Goal: Information Seeking & Learning: Check status

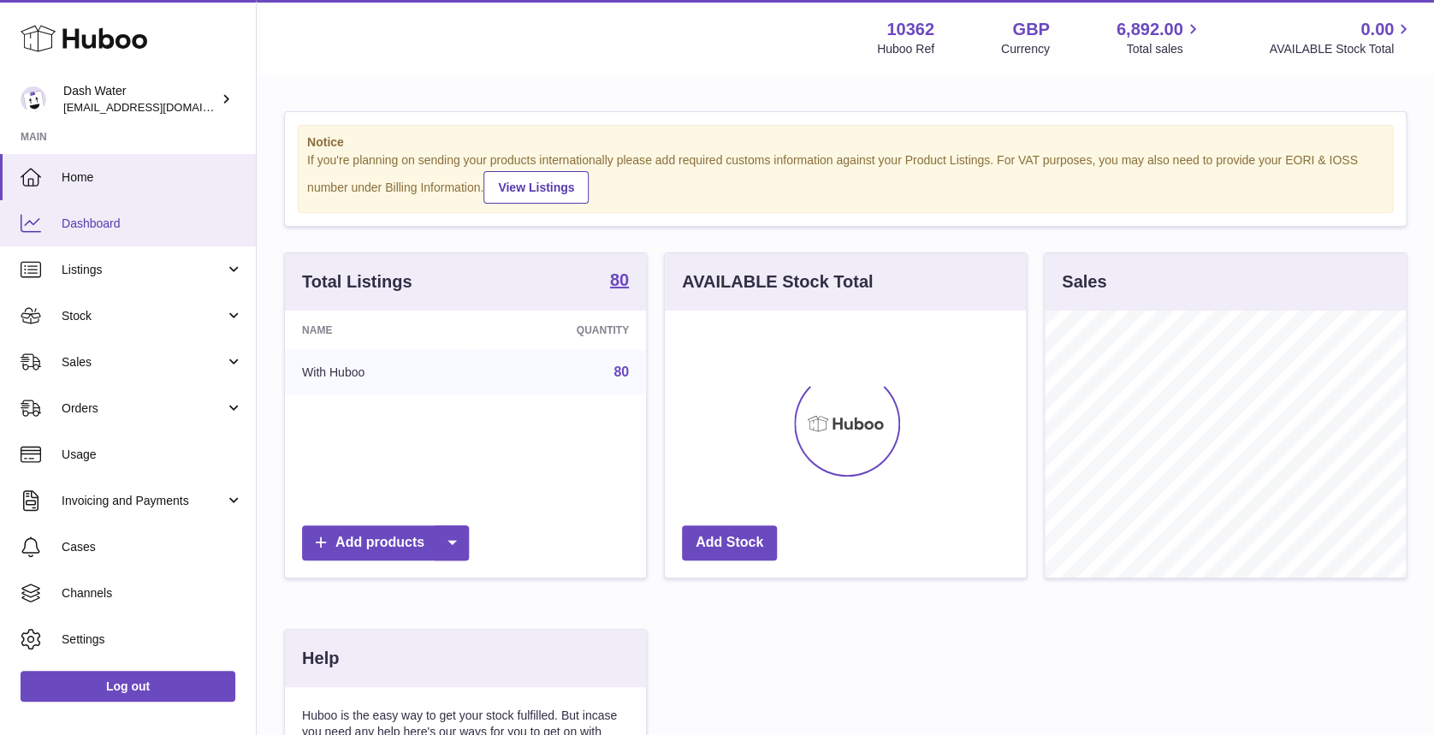
scroll to position [267, 361]
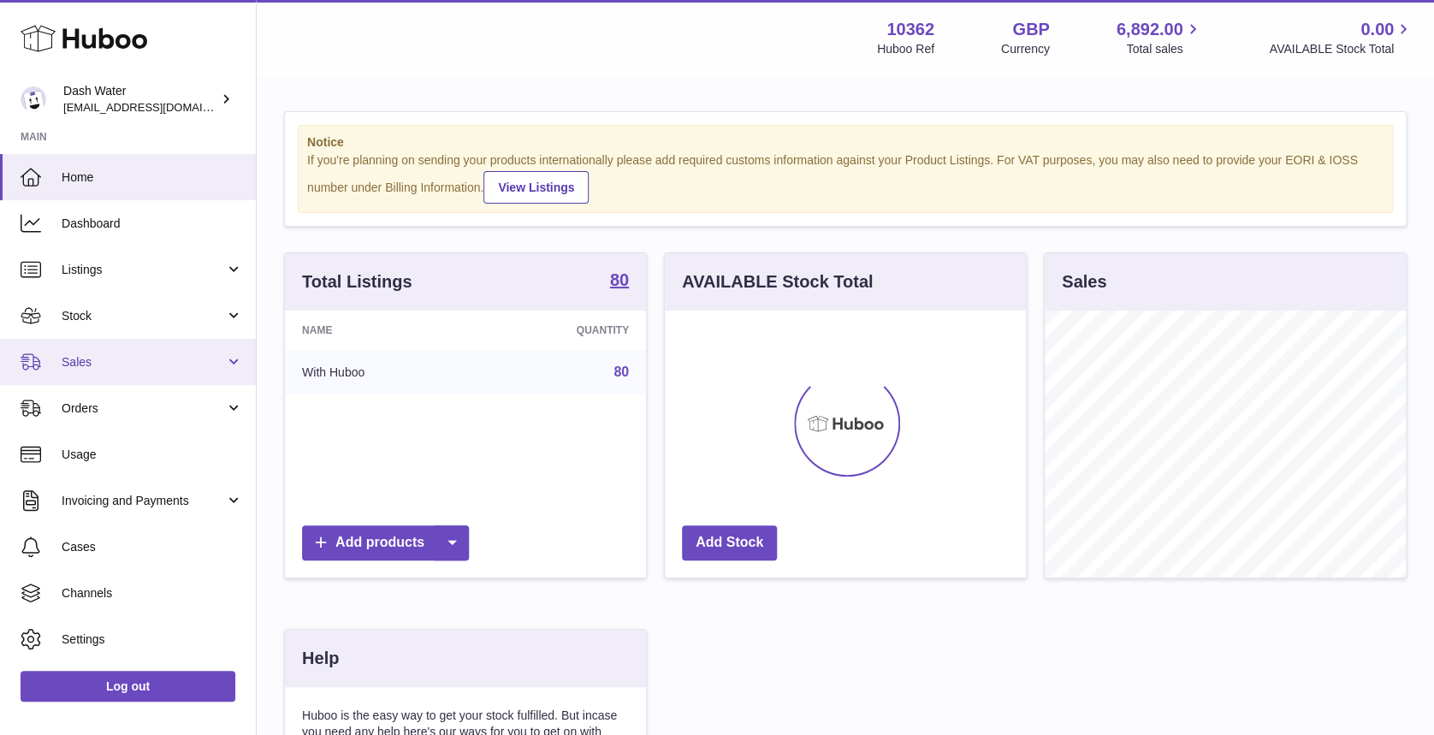
click at [198, 367] on span "Sales" at bounding box center [143, 362] width 163 height 16
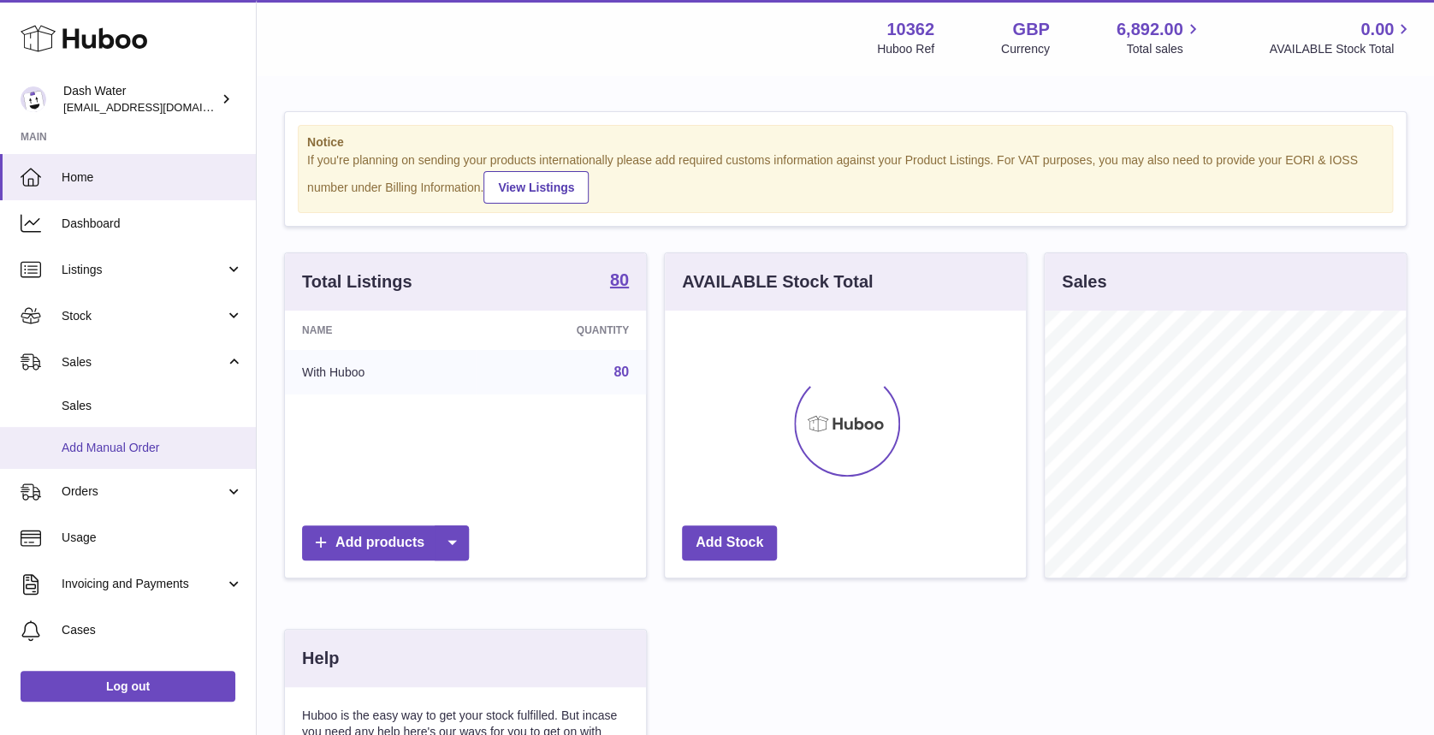
click at [131, 427] on link "Add Manual Order" at bounding box center [128, 448] width 256 height 42
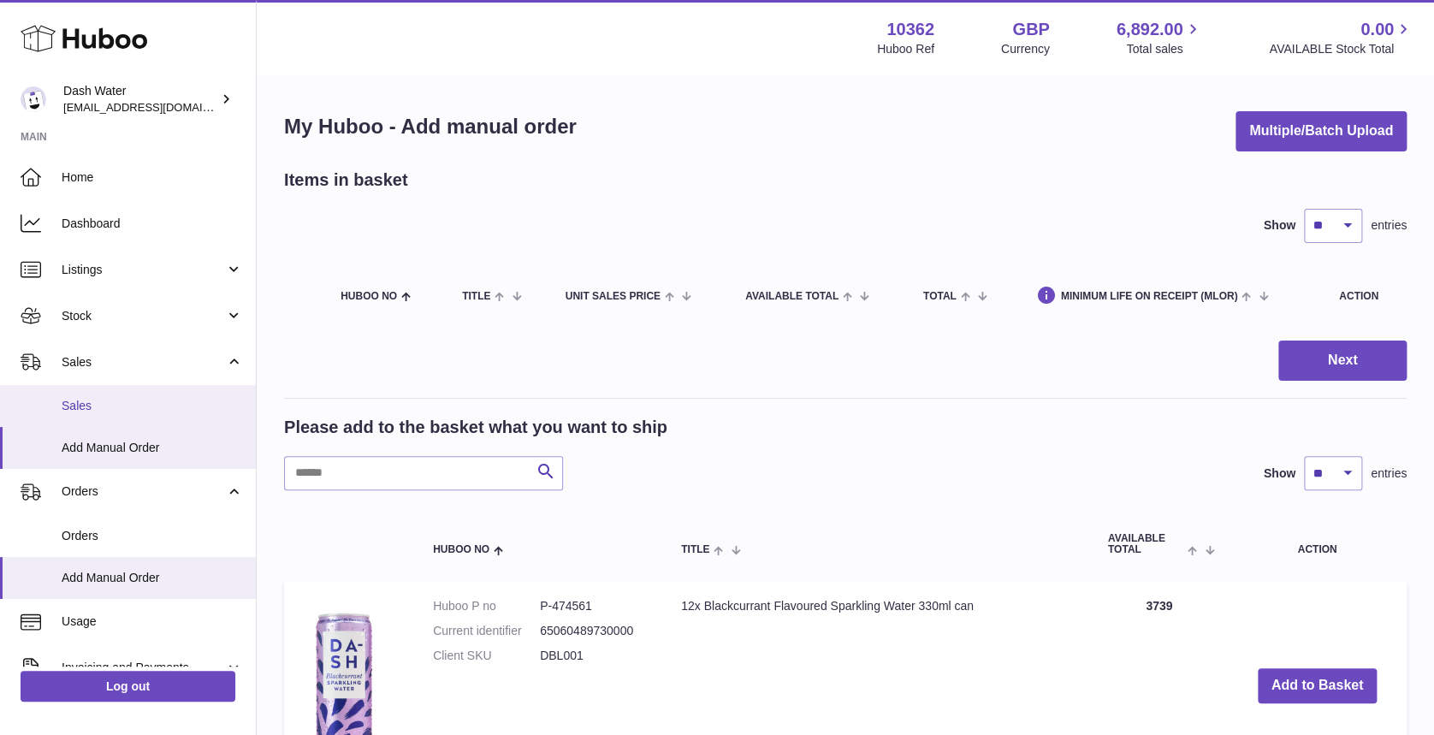
click at [145, 400] on span "Sales" at bounding box center [152, 406] width 181 height 16
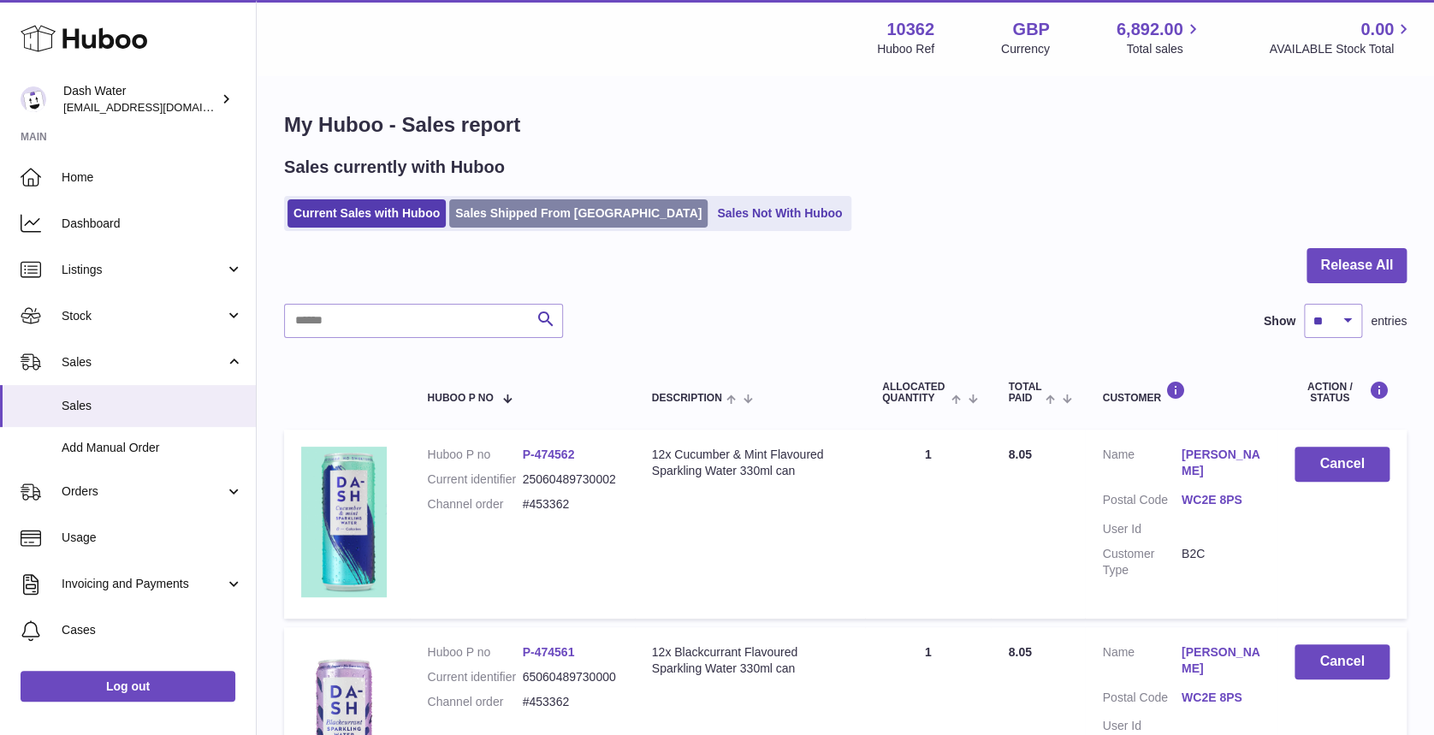
click at [529, 217] on link "Sales Shipped From Huboo" at bounding box center [578, 213] width 258 height 28
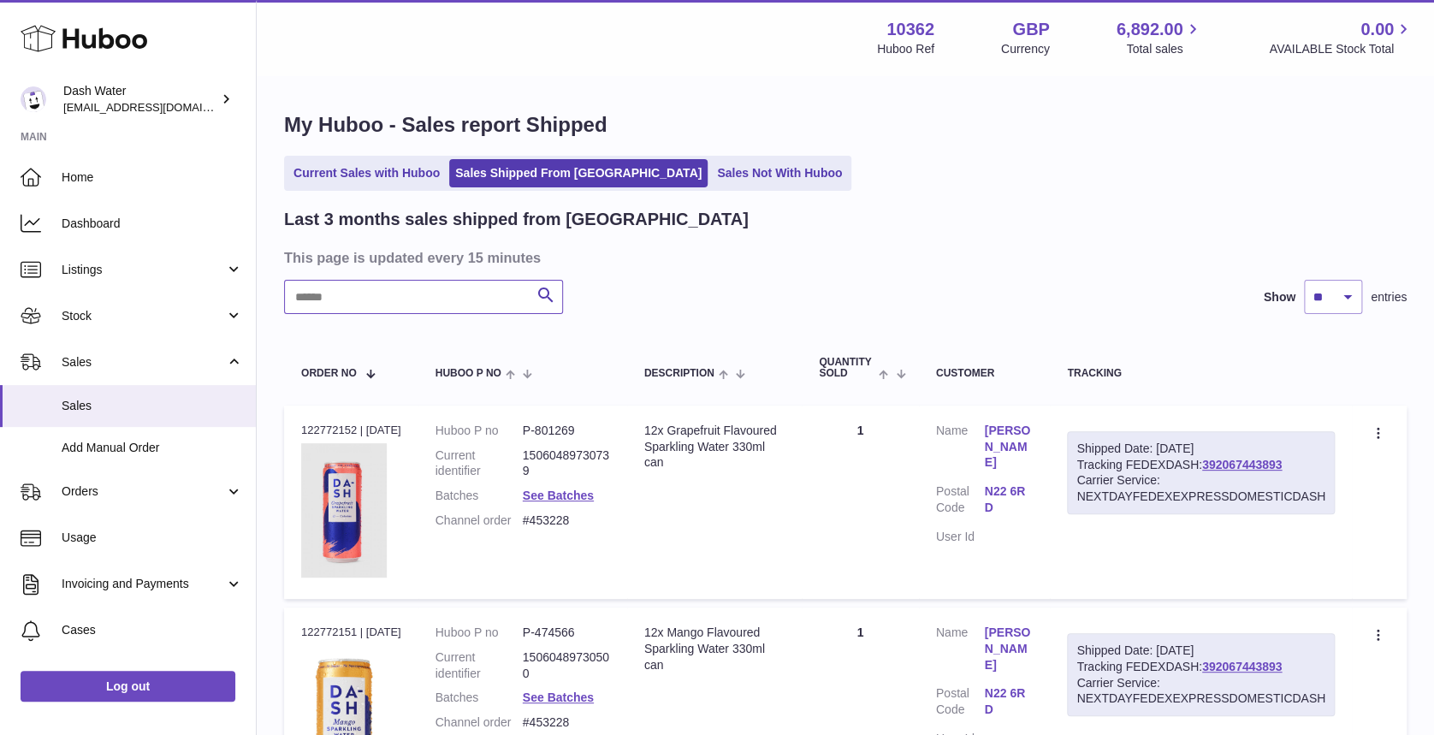
click at [353, 312] on input "text" at bounding box center [423, 297] width 279 height 34
paste input "**********"
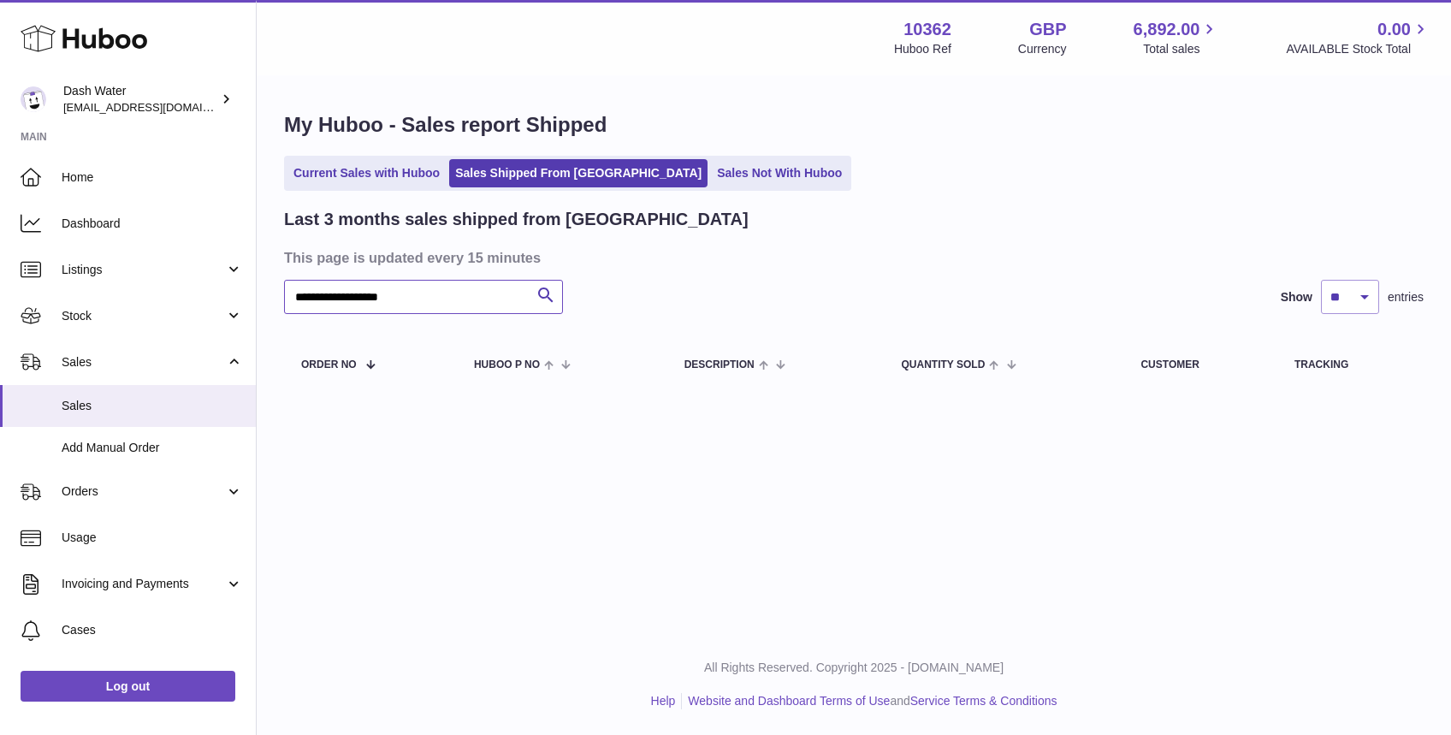
drag, startPoint x: 370, startPoint y: 296, endPoint x: 564, endPoint y: 298, distance: 194.3
click at [564, 298] on div "**********" at bounding box center [854, 297] width 1140 height 34
type input "**********"
click at [356, 169] on link "Current Sales with Huboo" at bounding box center [367, 173] width 158 height 28
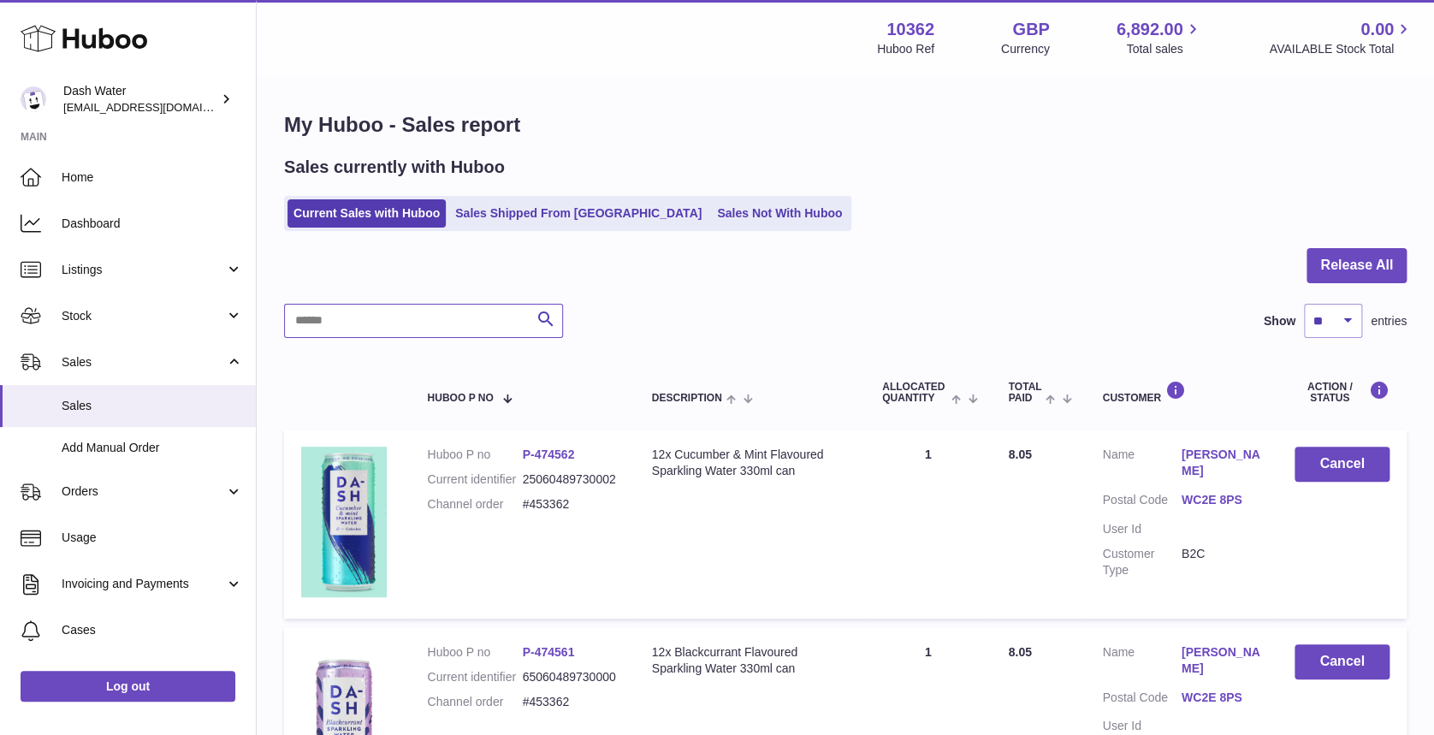
click at [370, 312] on input "text" at bounding box center [423, 321] width 279 height 34
paste input "**********"
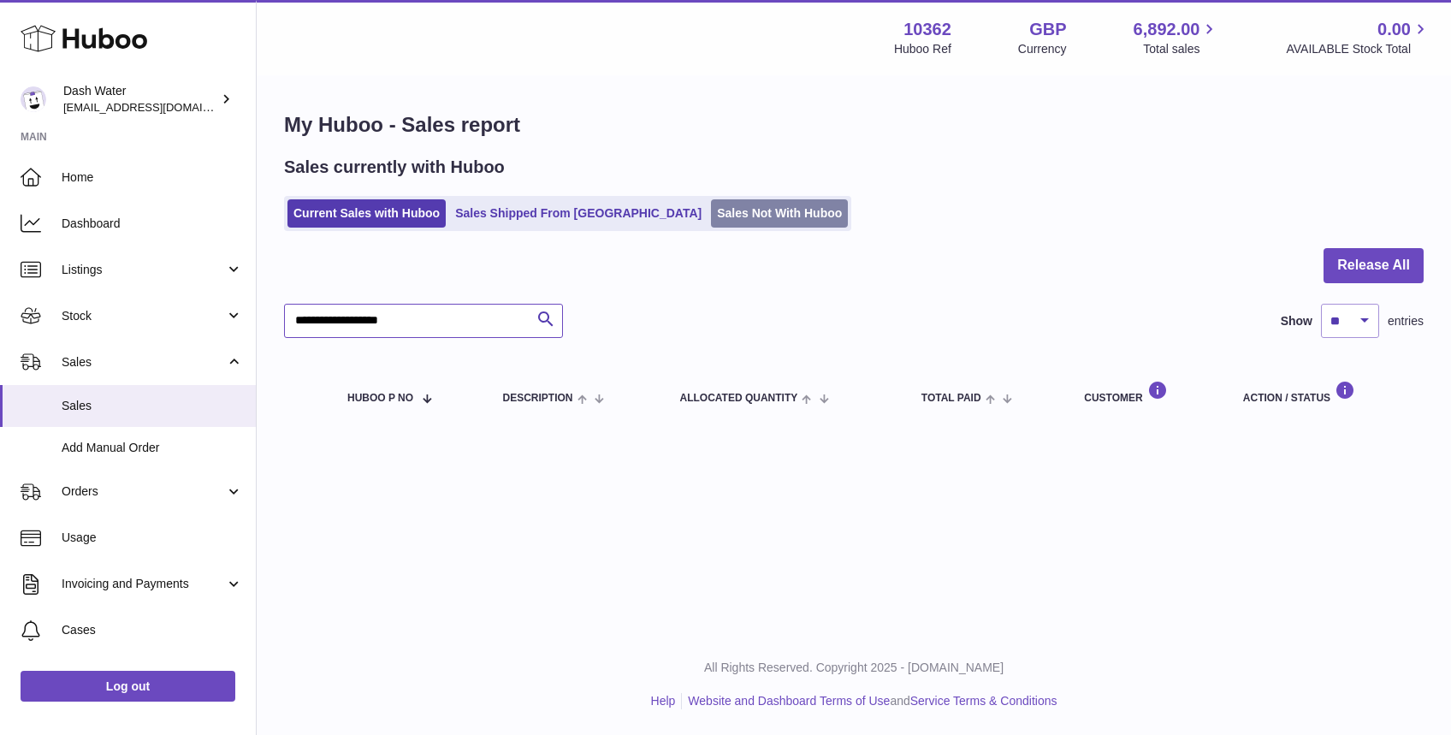
type input "**********"
click at [711, 211] on link "Sales Not With Huboo" at bounding box center [779, 213] width 137 height 28
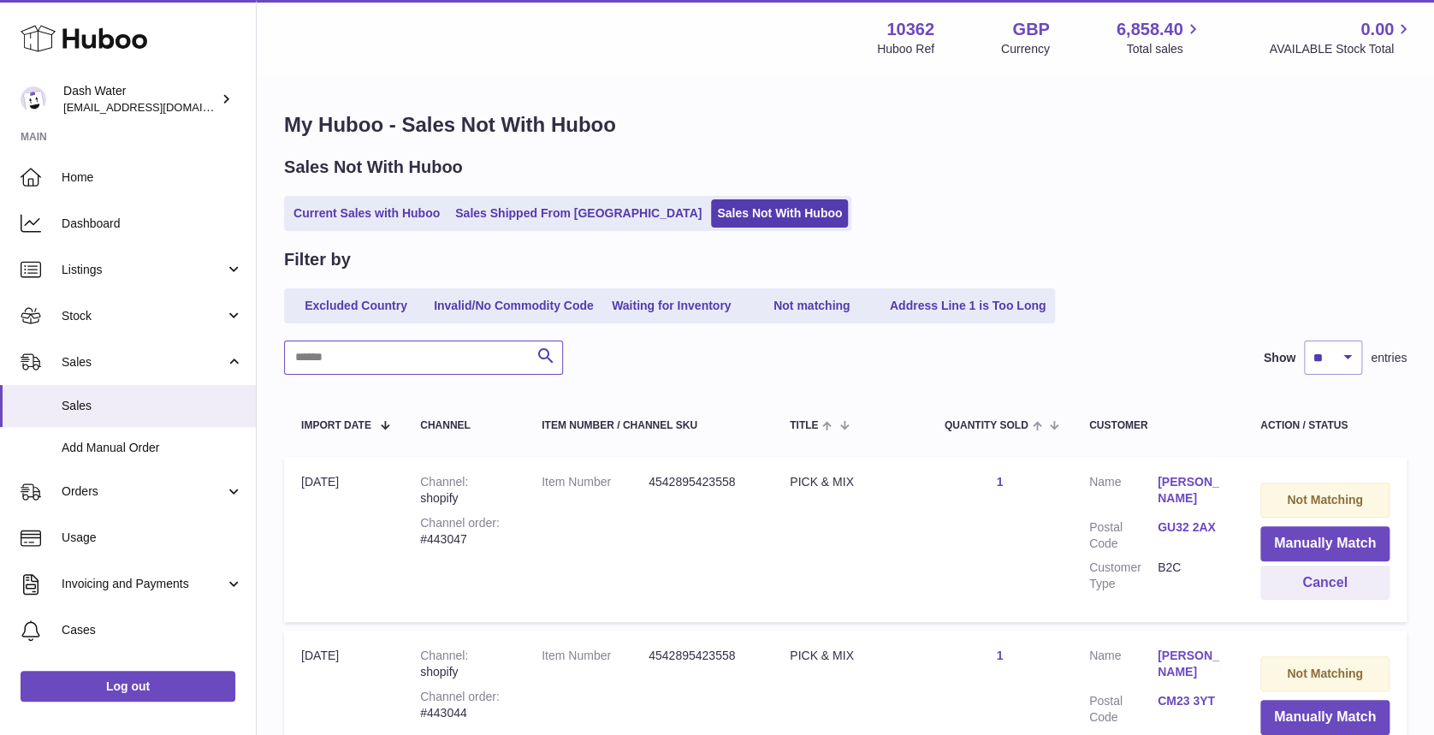
click at [352, 359] on input "text" at bounding box center [423, 358] width 279 height 34
paste input "**********"
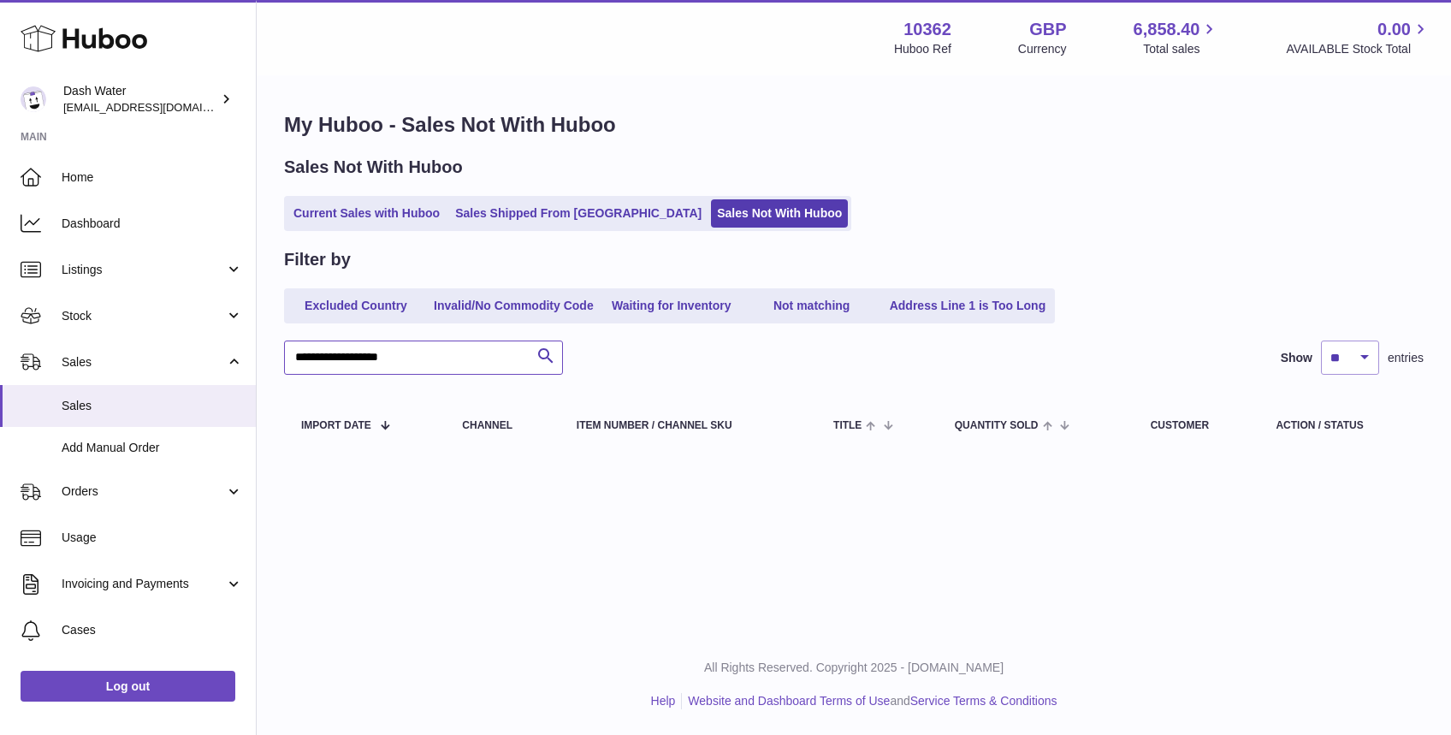
drag, startPoint x: 502, startPoint y: 353, endPoint x: 318, endPoint y: 361, distance: 185.0
click at [318, 361] on input "**********" at bounding box center [423, 358] width 279 height 34
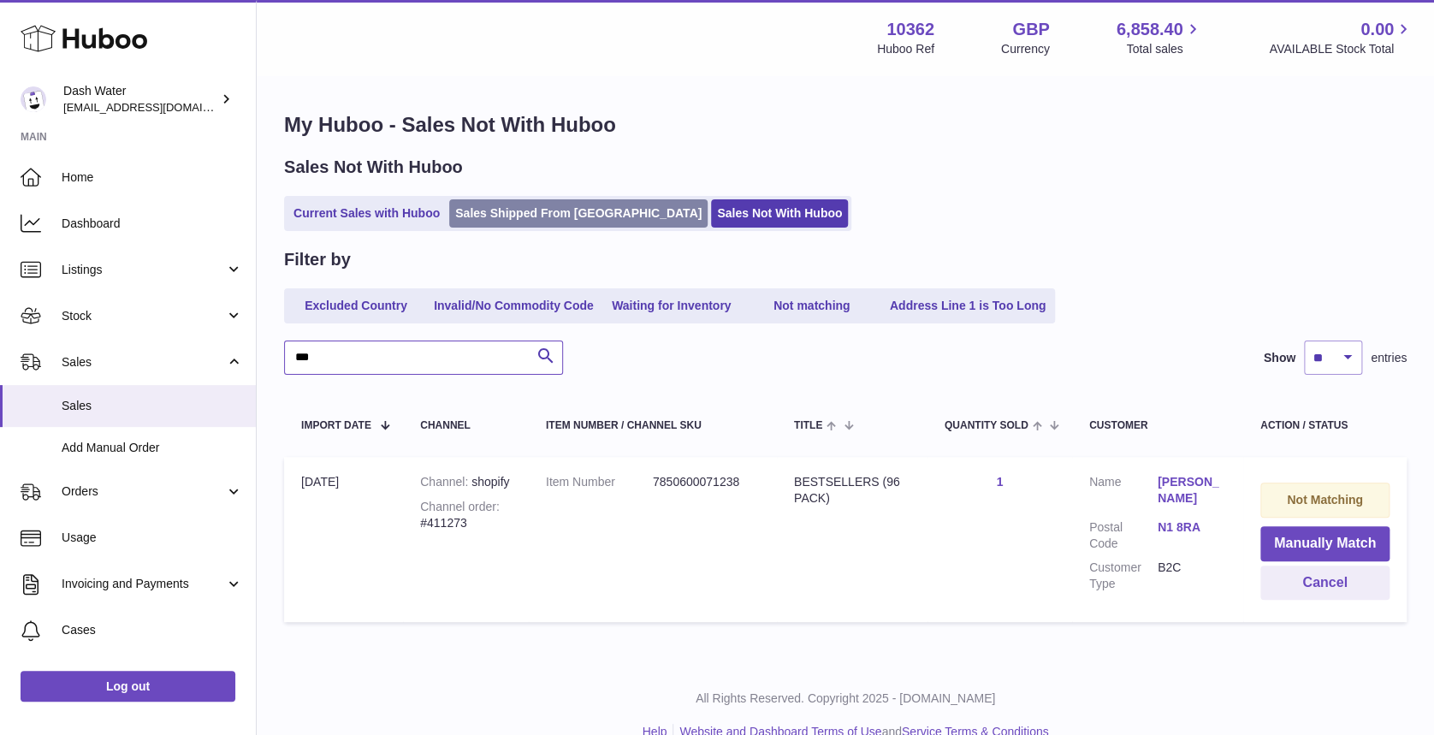
type input "***"
click at [507, 215] on link "Sales Shipped From [GEOGRAPHIC_DATA]" at bounding box center [578, 213] width 258 height 28
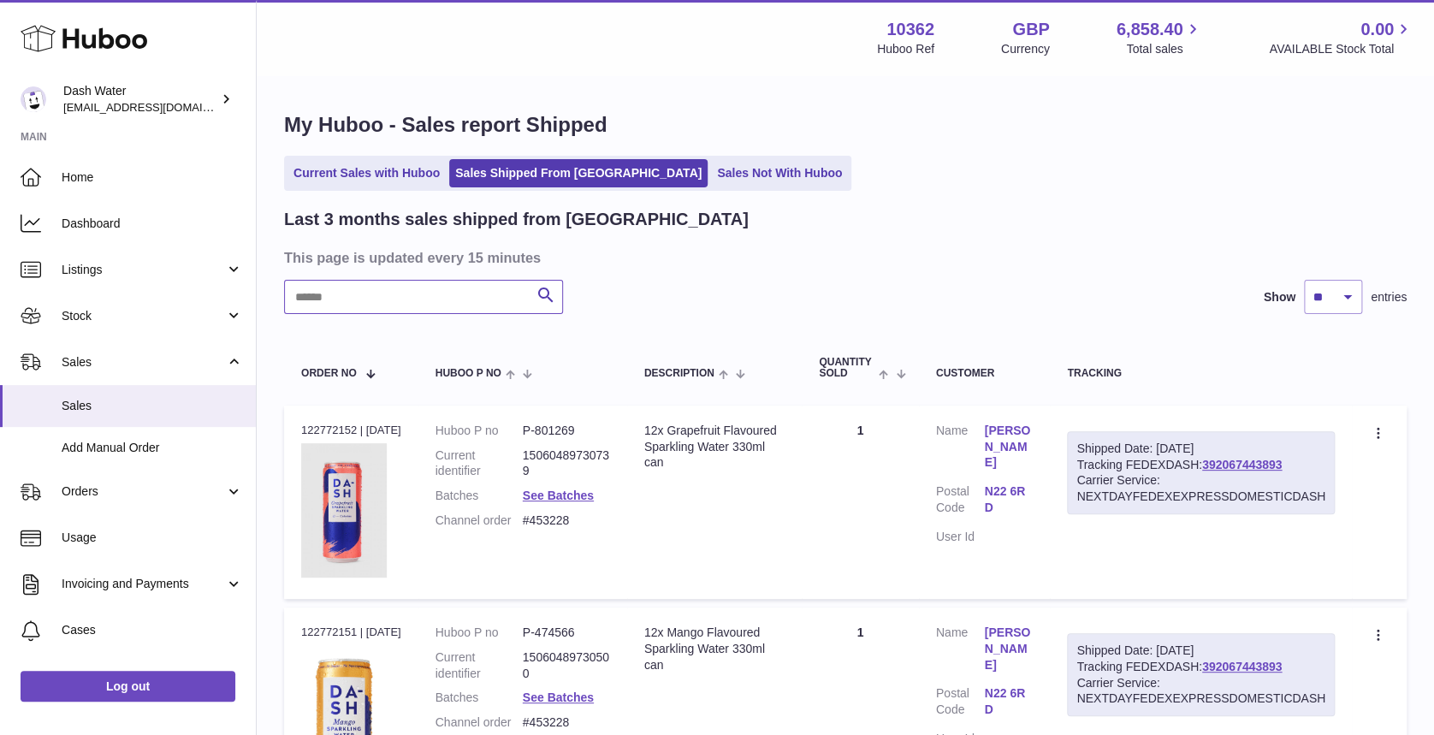
click at [348, 294] on input "text" at bounding box center [423, 297] width 279 height 34
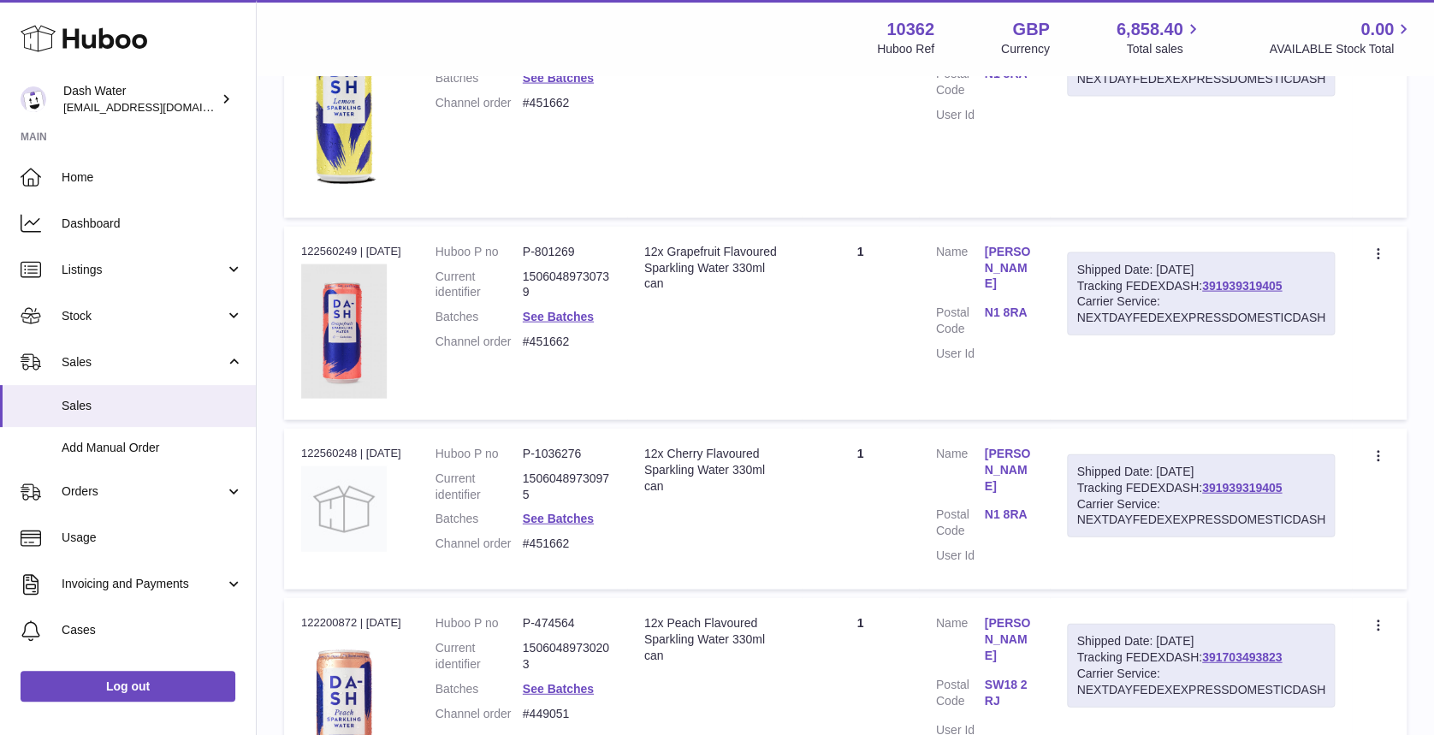
scroll to position [1985, 0]
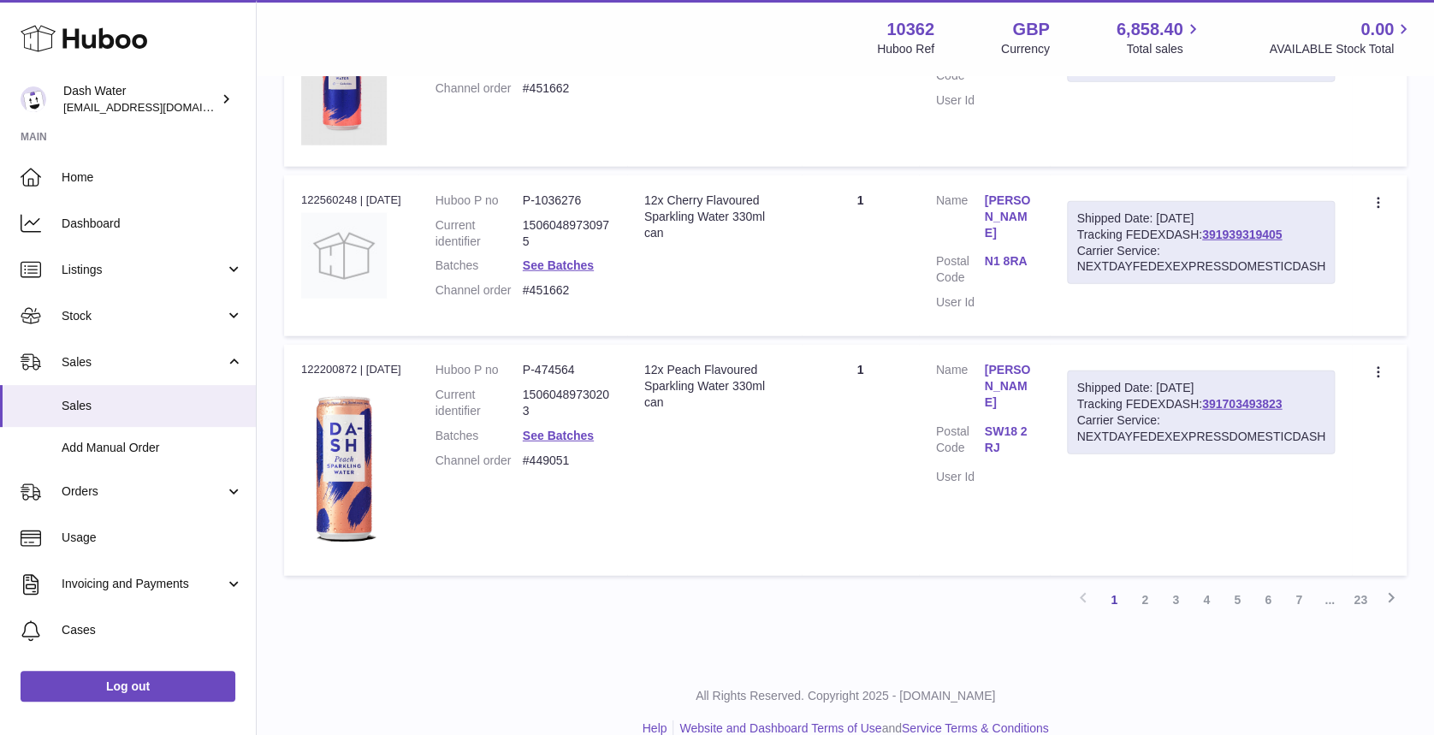
drag, startPoint x: 845, startPoint y: 452, endPoint x: 1267, endPoint y: 648, distance: 466.0
click at [1267, 662] on div "All Rights Reserved. Copyright 2025 - Huboo.co.uk Help Website and Dashboard Te…" at bounding box center [846, 712] width 1178 height 101
click at [1142, 585] on link "2" at bounding box center [1145, 600] width 31 height 31
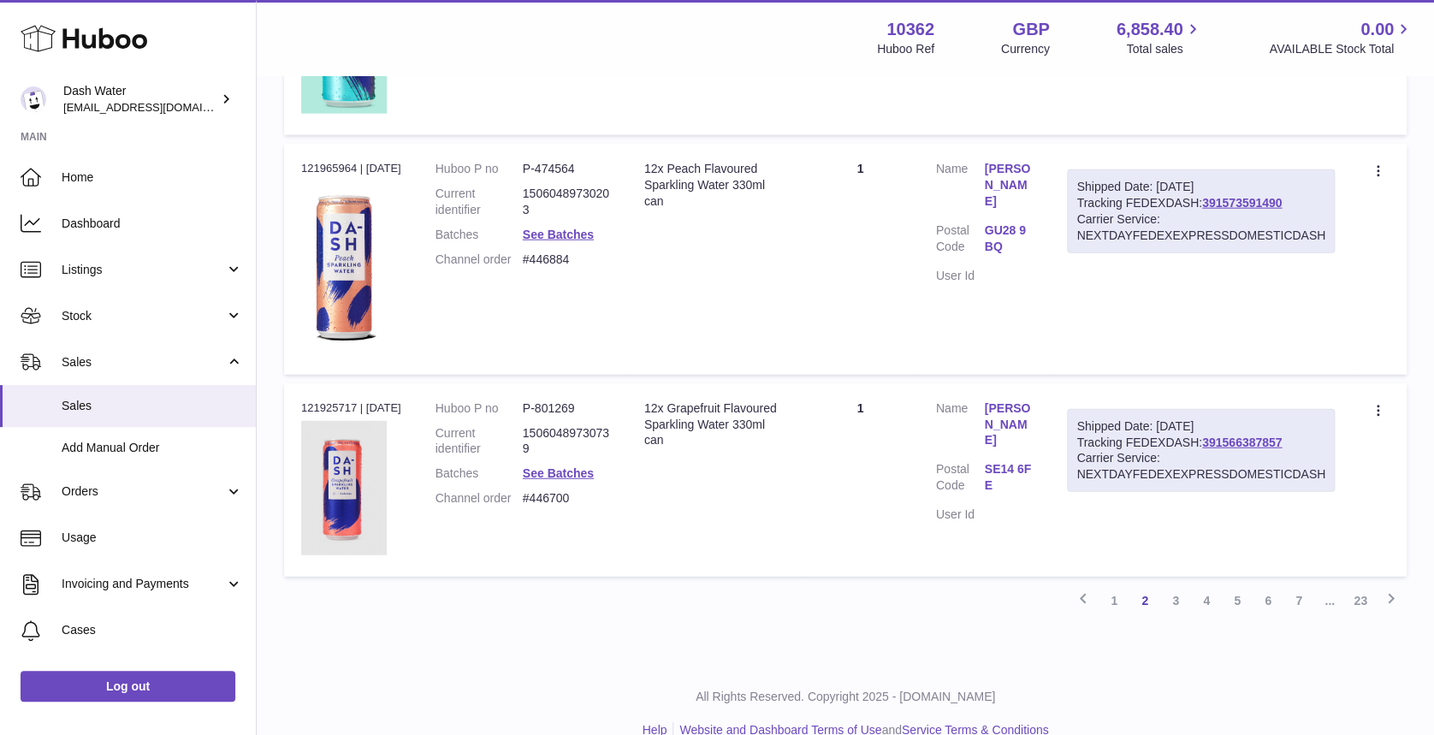
scroll to position [2004, 0]
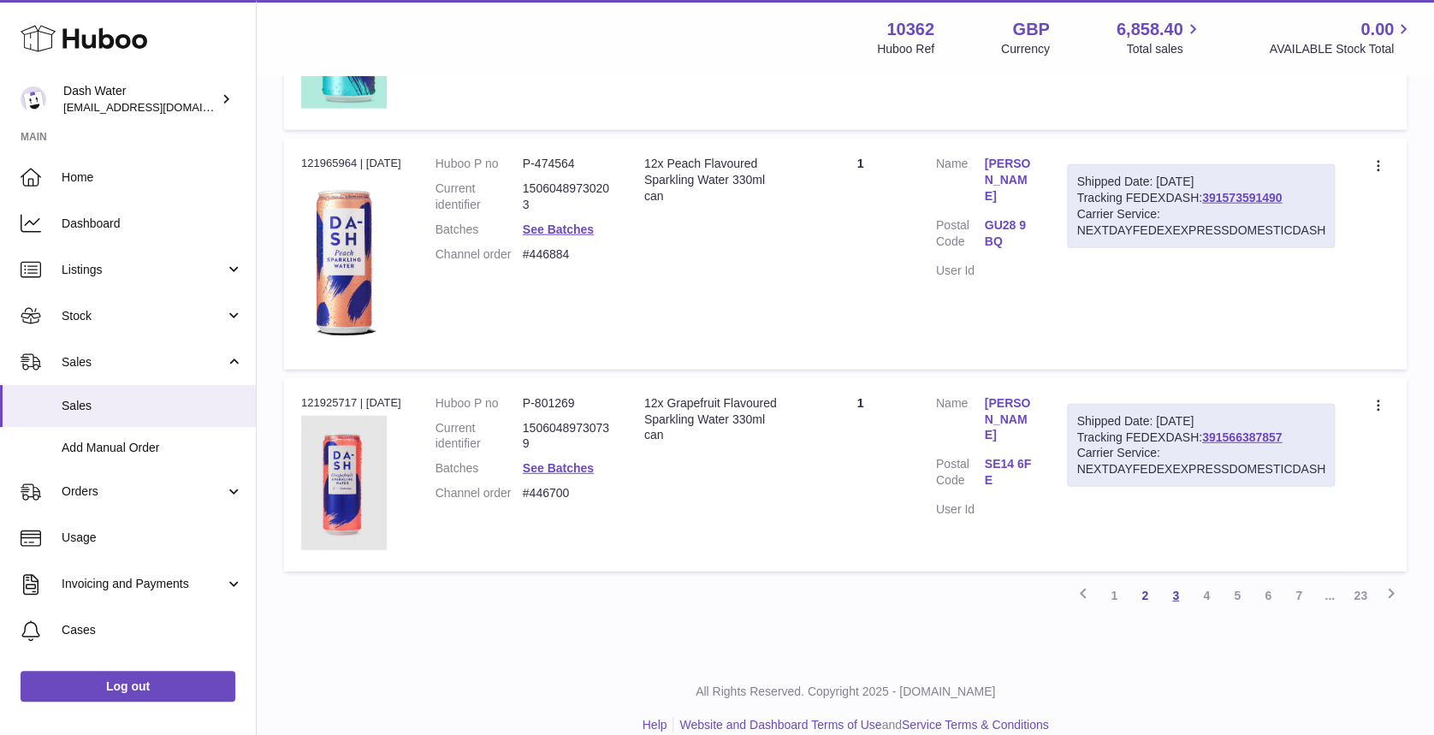
click at [1173, 580] on link "3" at bounding box center [1175, 595] width 31 height 31
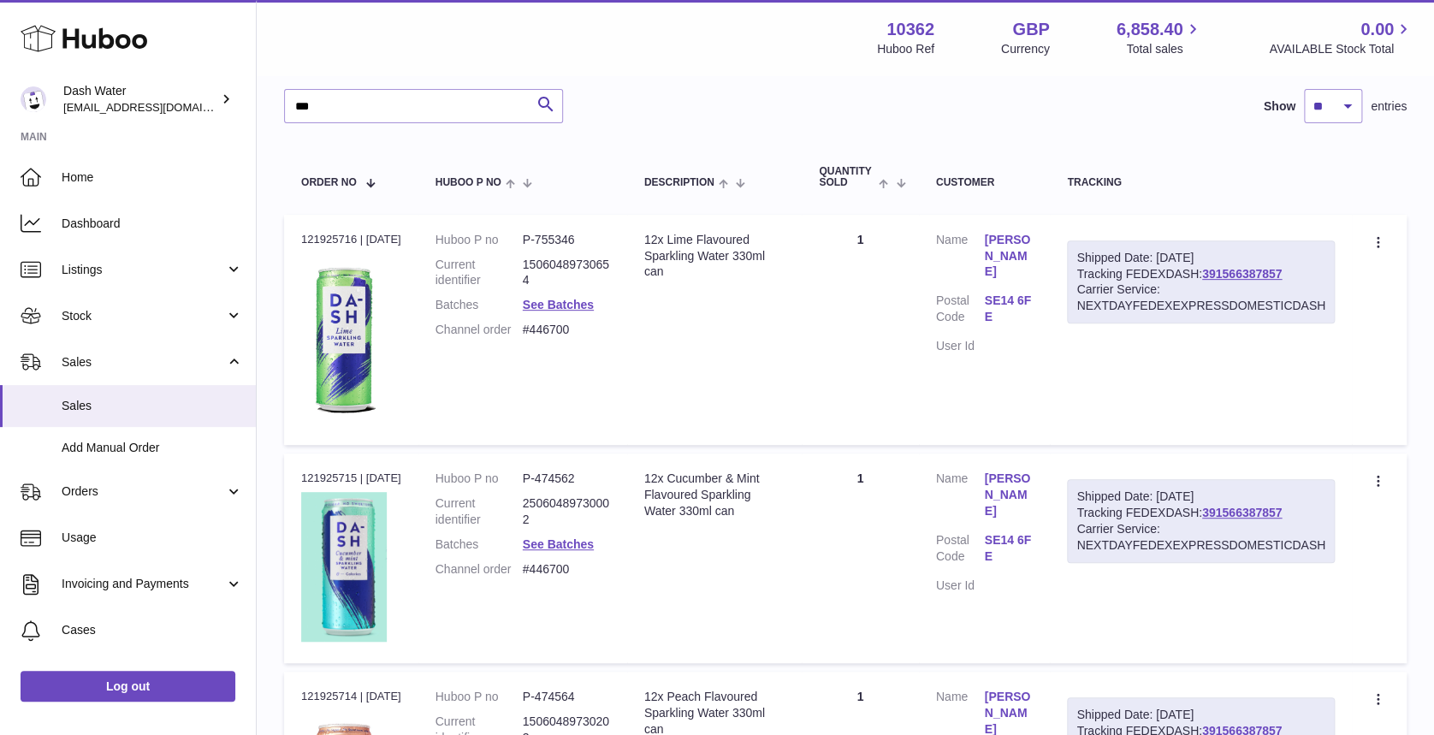
scroll to position [193, 0]
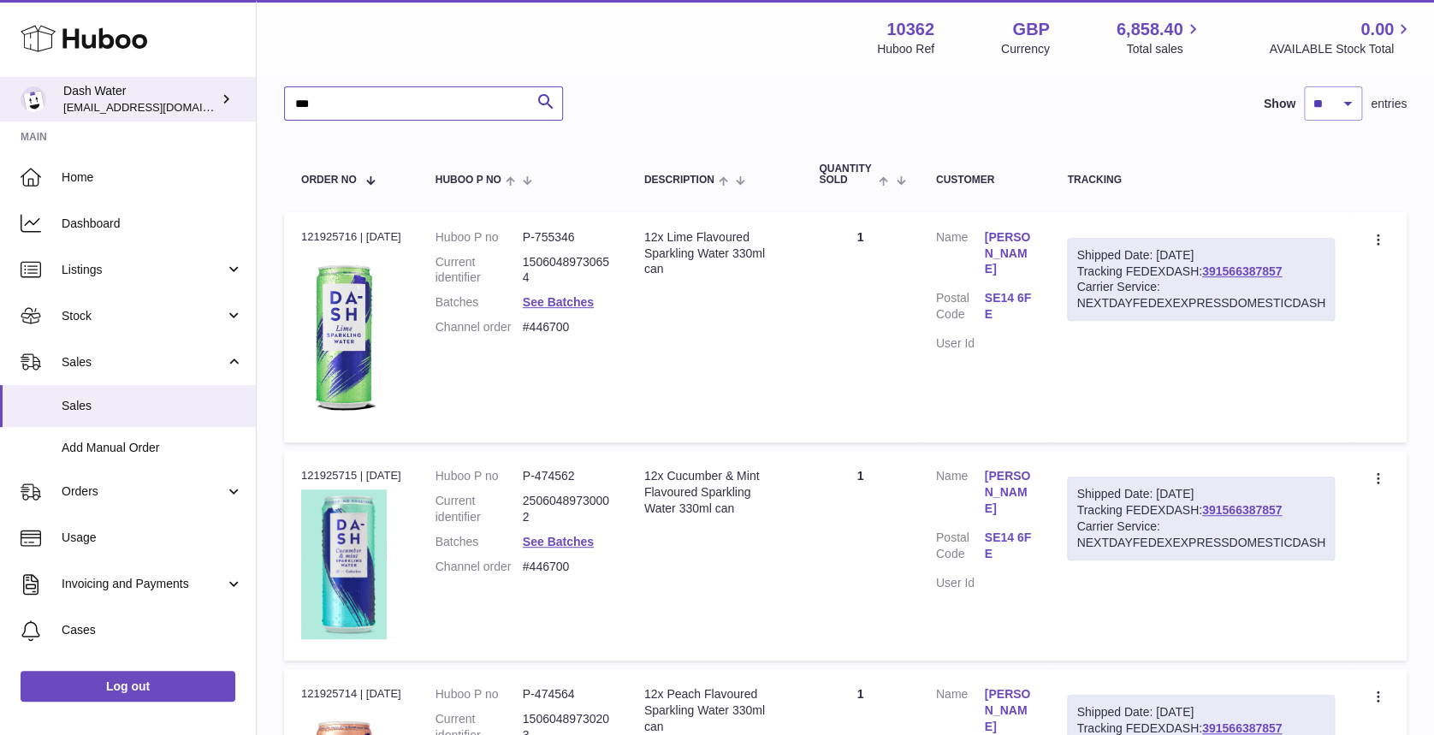
drag, startPoint x: 398, startPoint y: 101, endPoint x: 199, endPoint y: 110, distance: 198.7
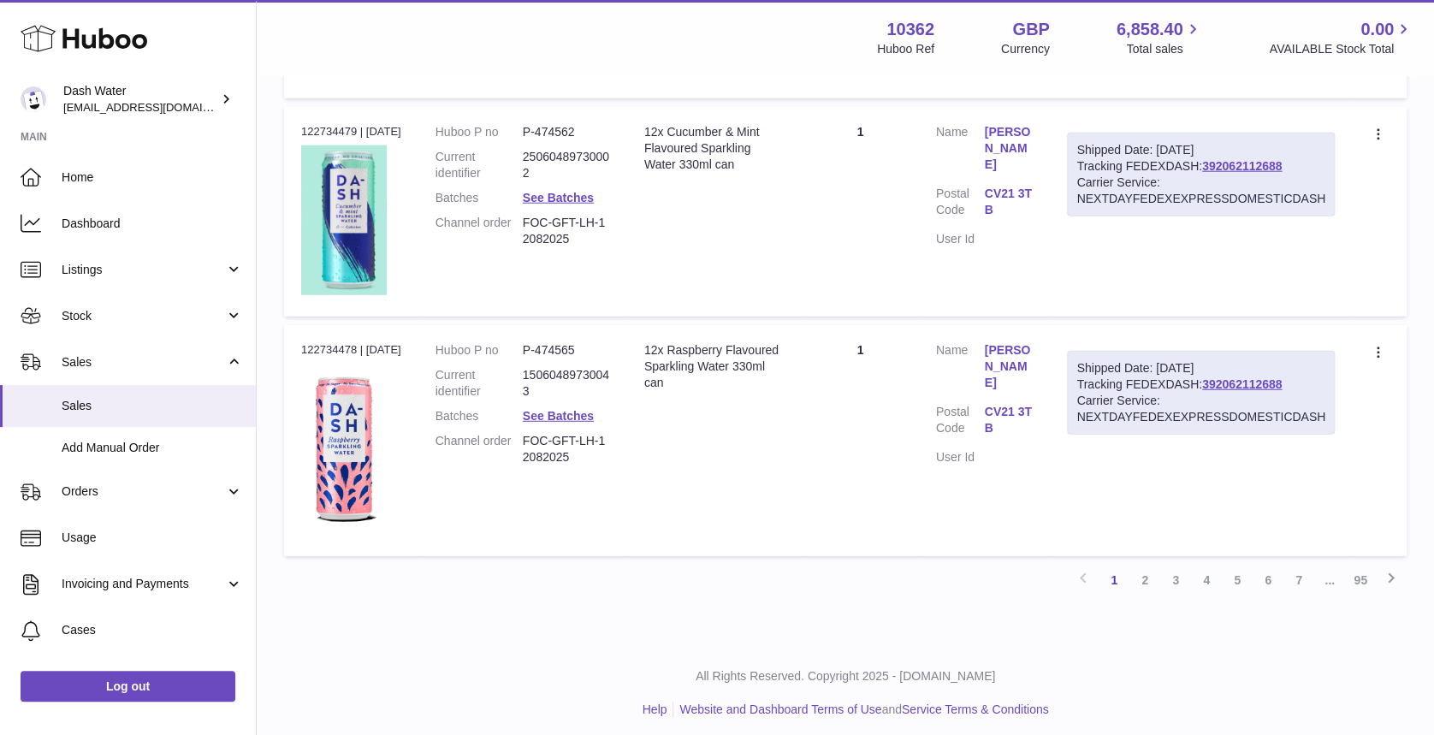
scroll to position [2075, 0]
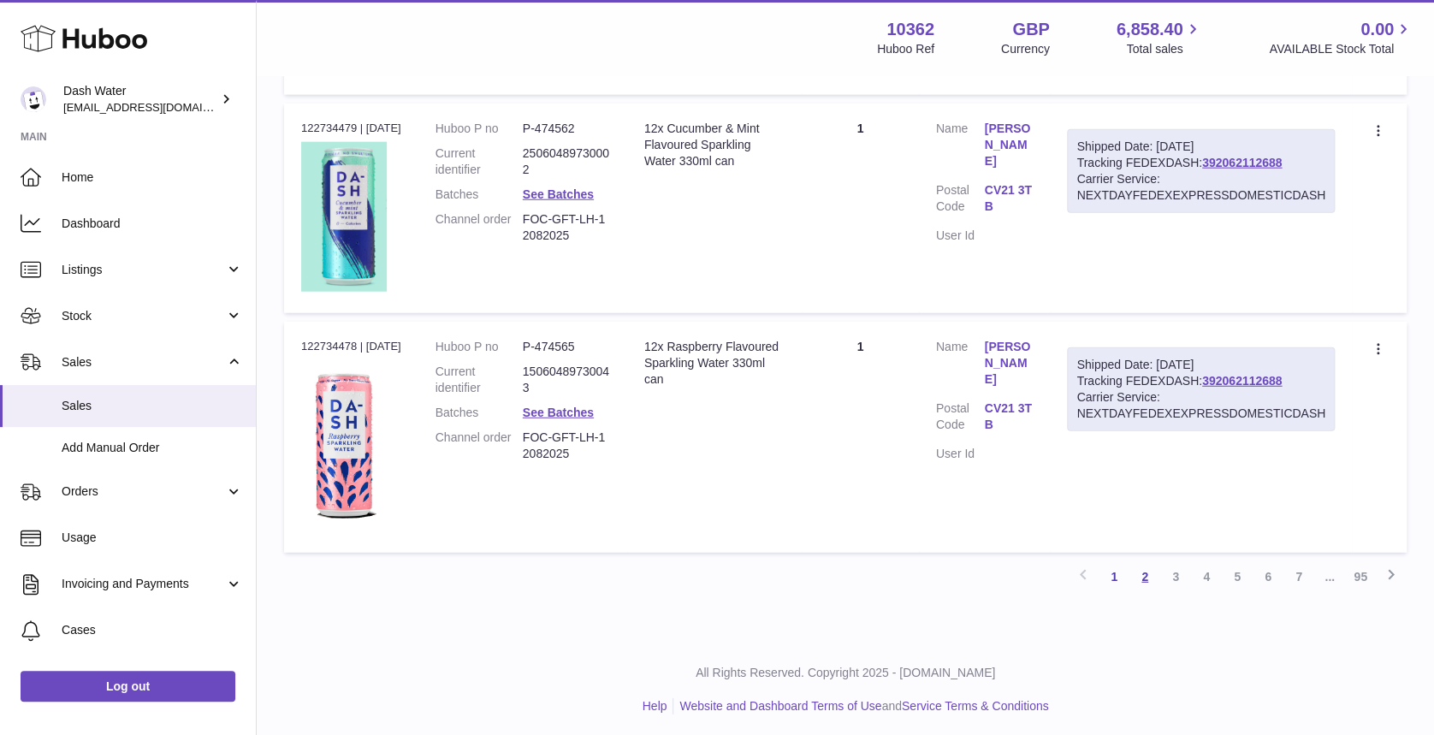
click at [1140, 572] on link "2" at bounding box center [1145, 576] width 31 height 31
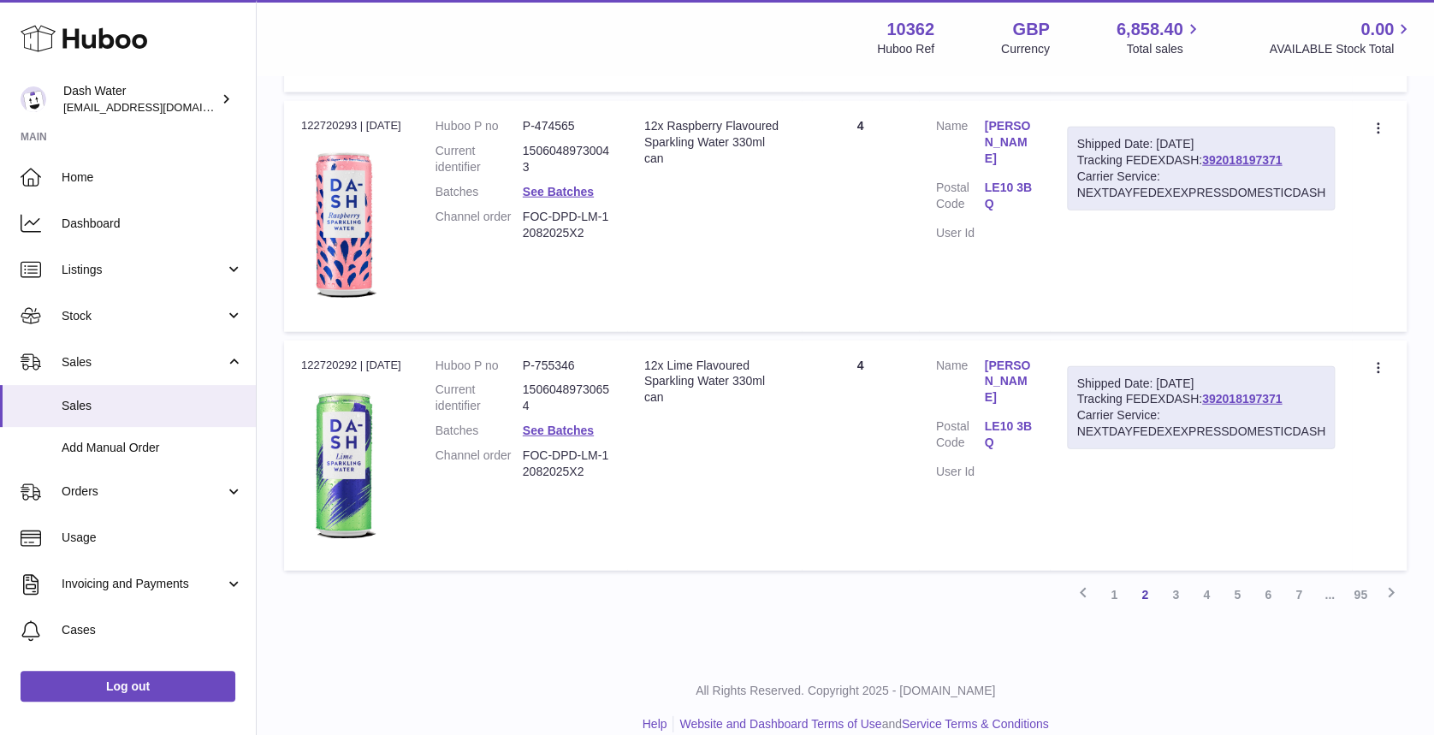
scroll to position [2014, 0]
click at [1171, 577] on link "3" at bounding box center [1175, 592] width 31 height 31
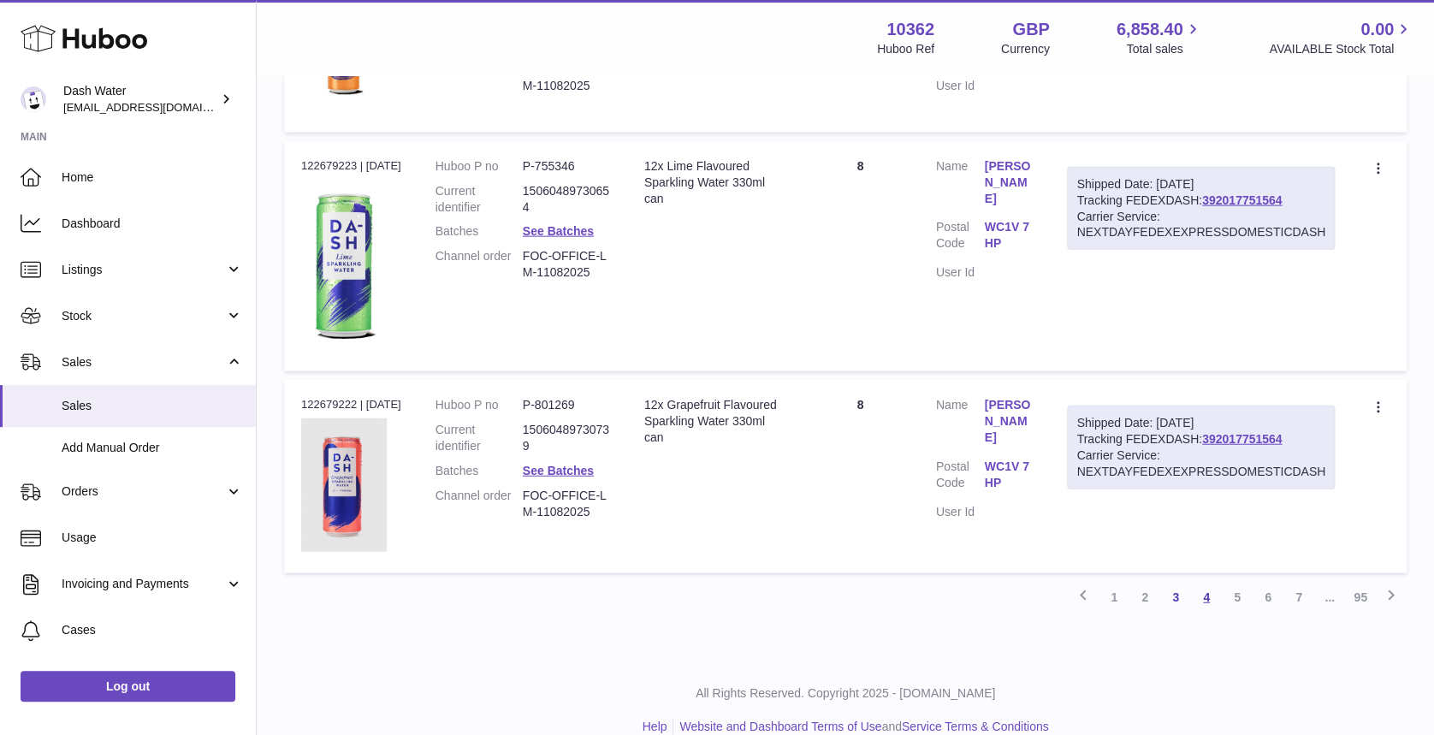
click at [1201, 595] on link "4" at bounding box center [1206, 597] width 31 height 31
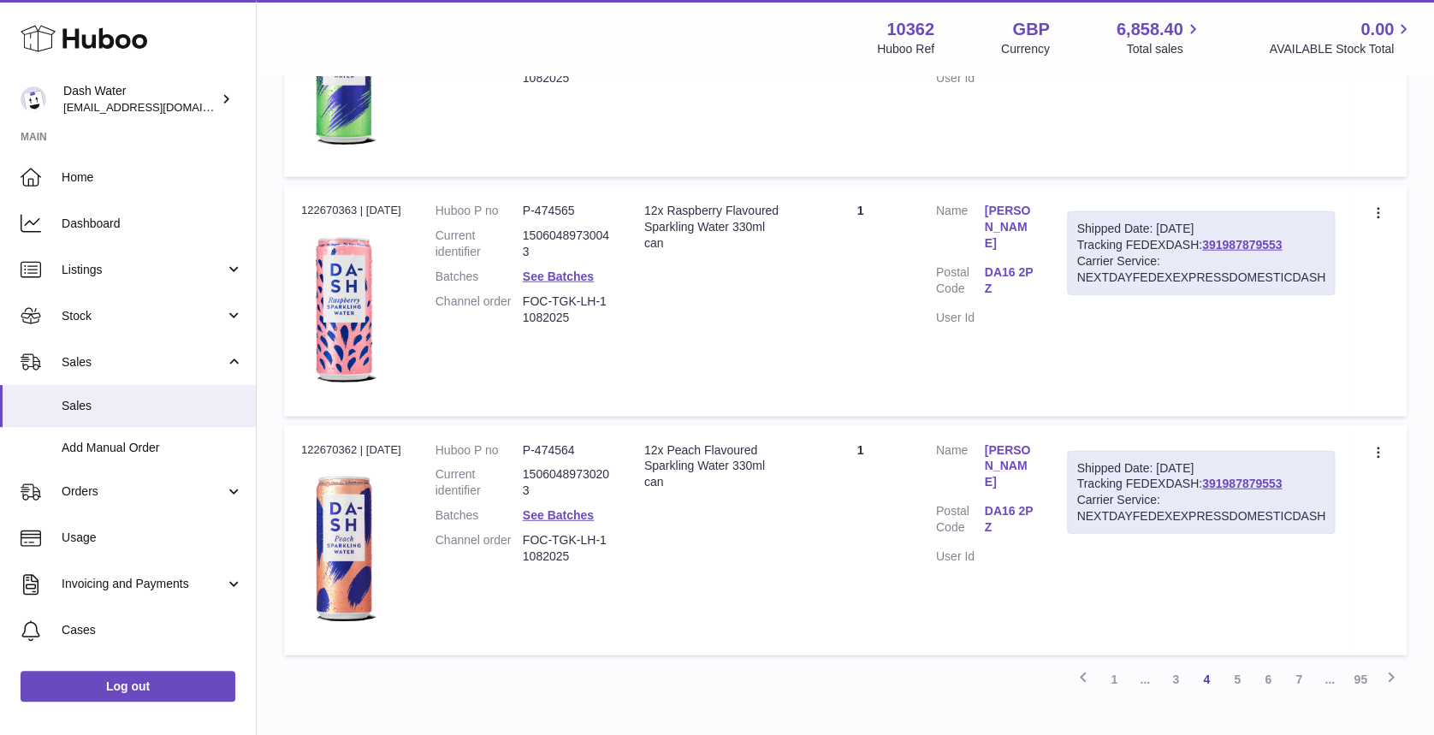
scroll to position [2048, 0]
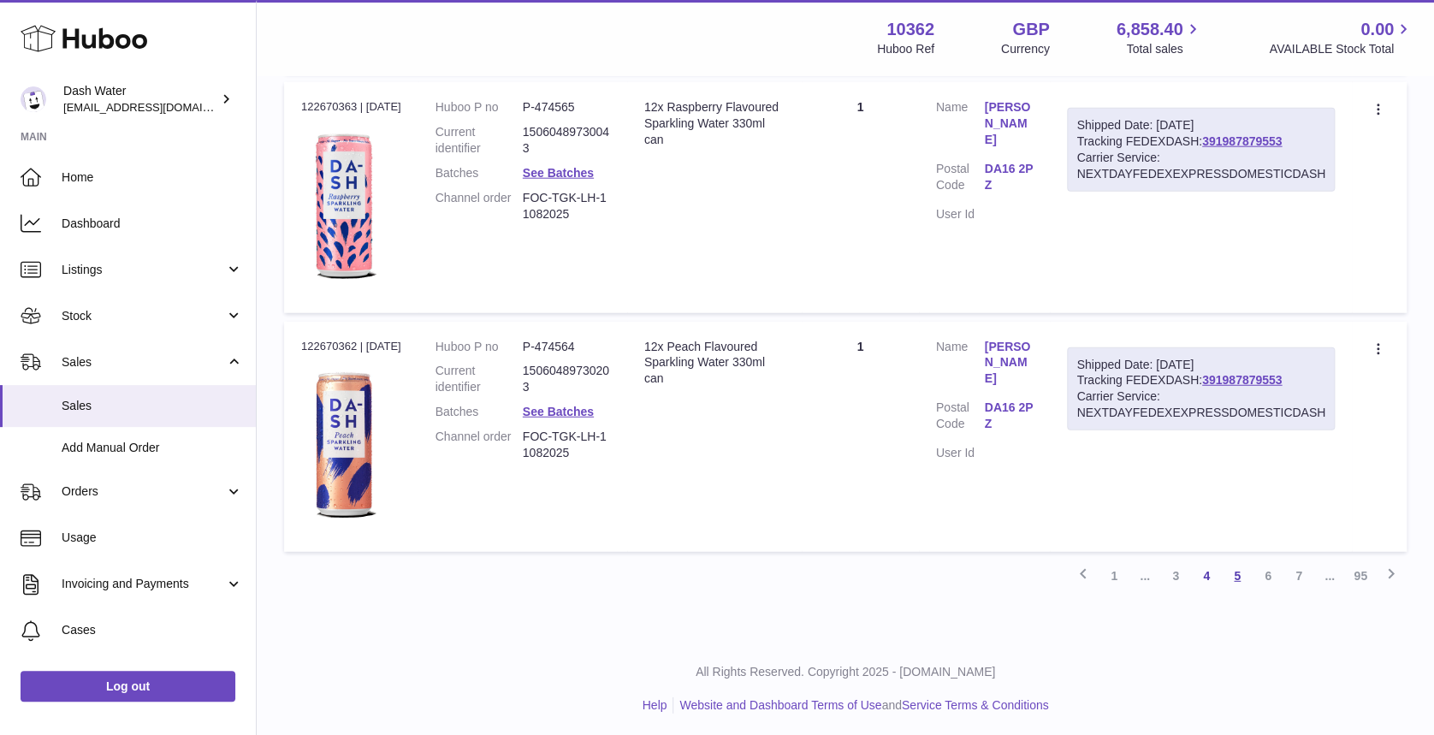
click at [1241, 567] on link "5" at bounding box center [1237, 576] width 31 height 31
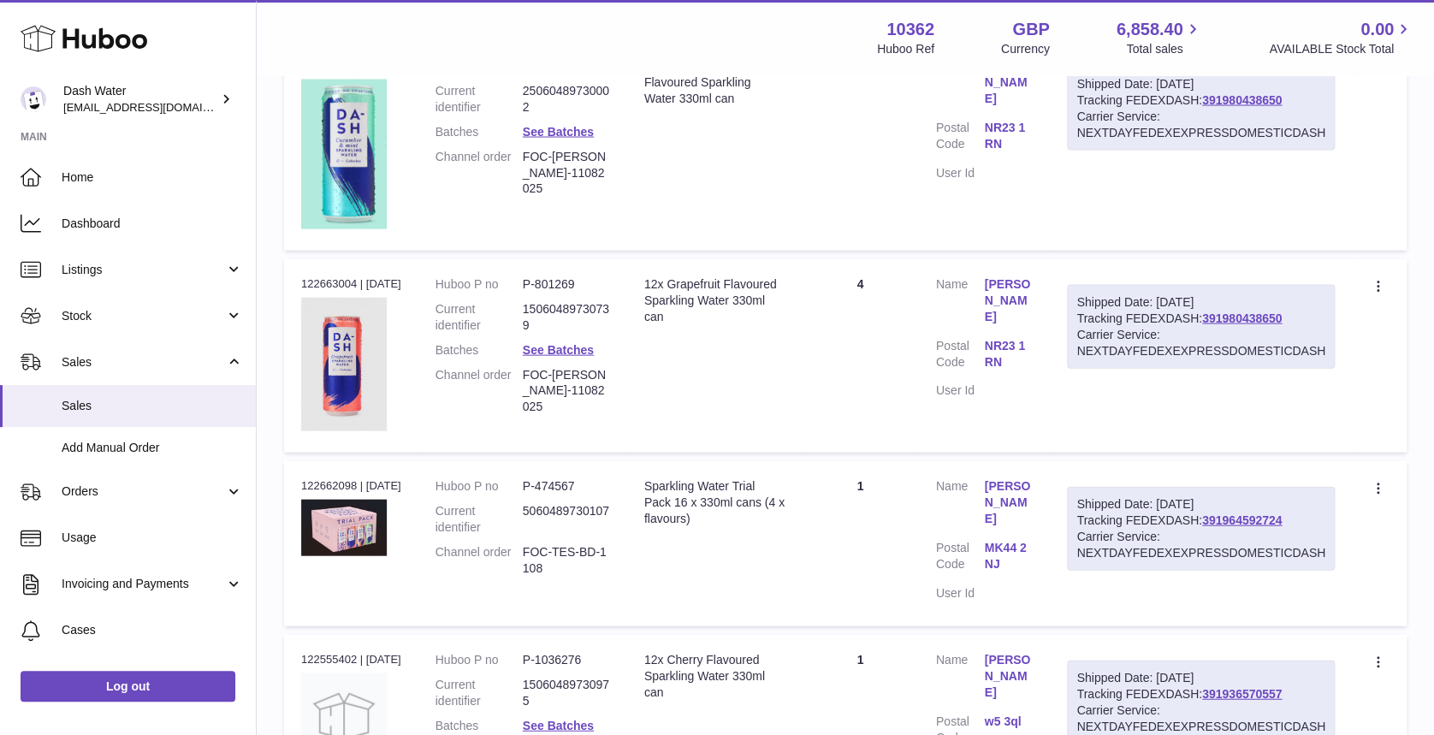
scroll to position [1886, 0]
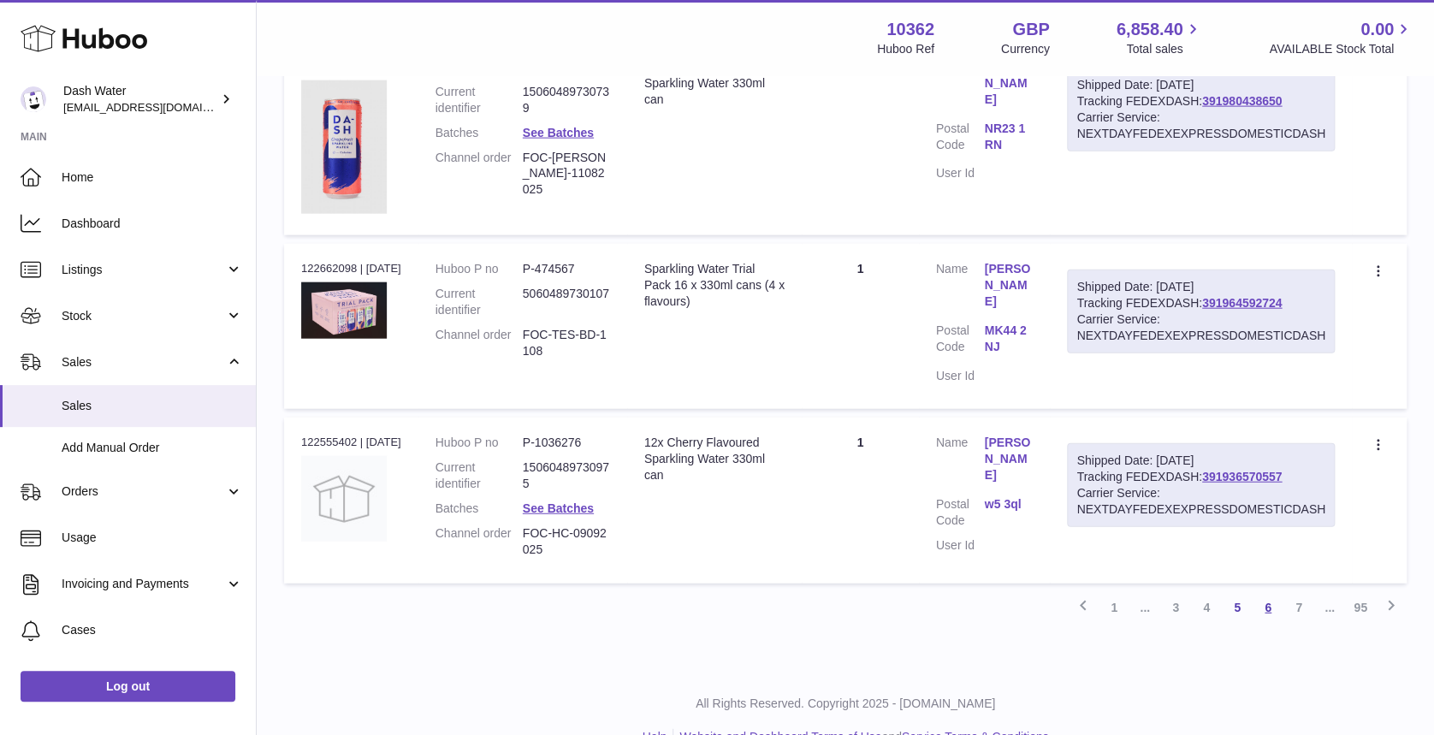
click at [1262, 592] on link "6" at bounding box center [1268, 607] width 31 height 31
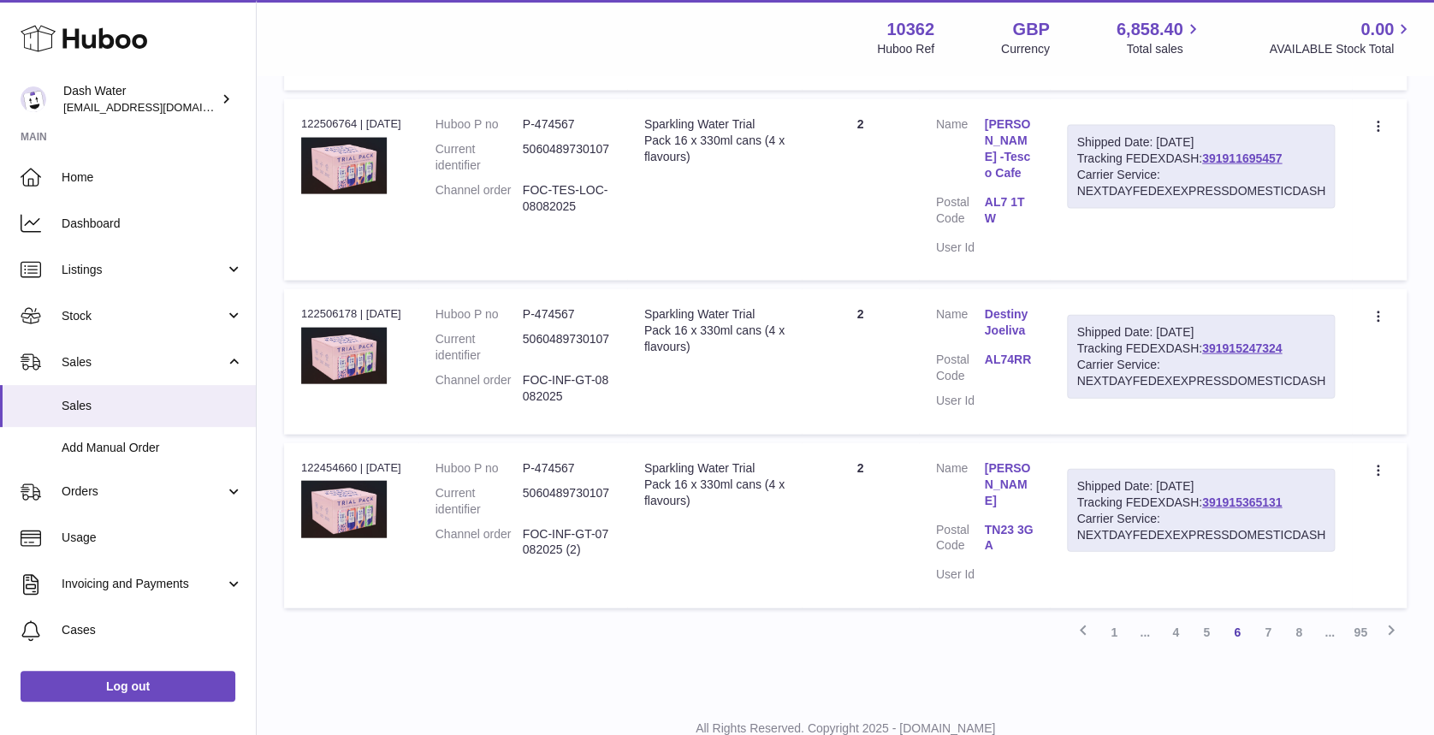
scroll to position [1794, 0]
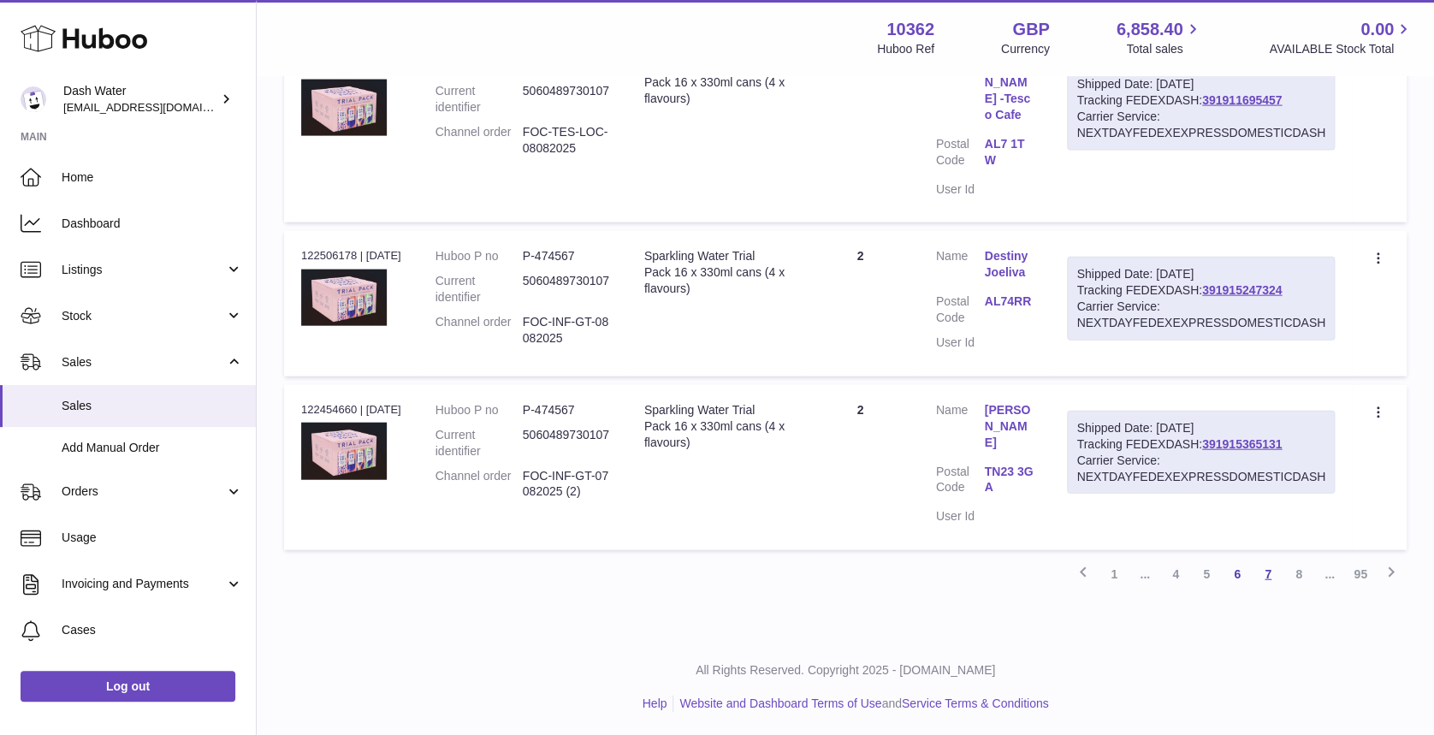
click at [1268, 573] on link "7" at bounding box center [1268, 574] width 31 height 31
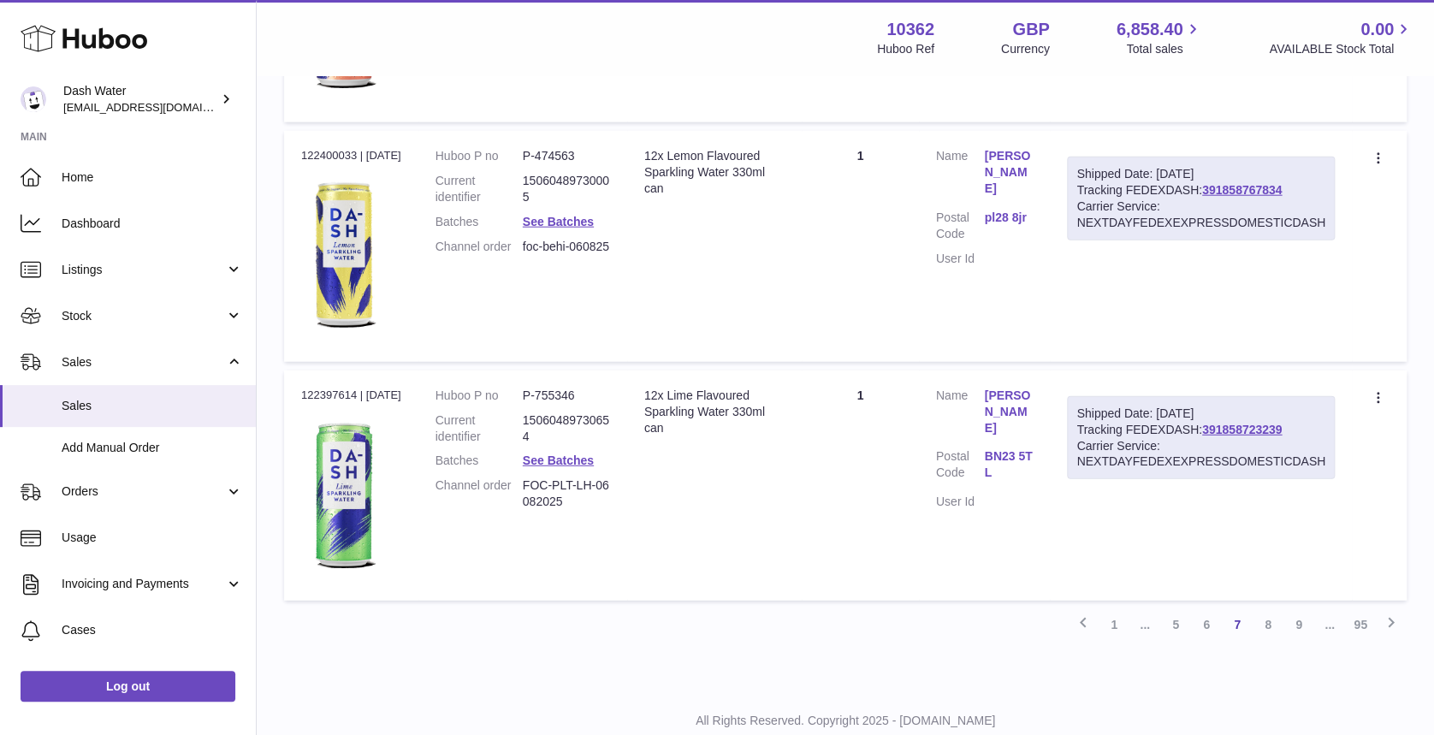
scroll to position [2046, 0]
click at [1269, 615] on link "8" at bounding box center [1268, 622] width 31 height 31
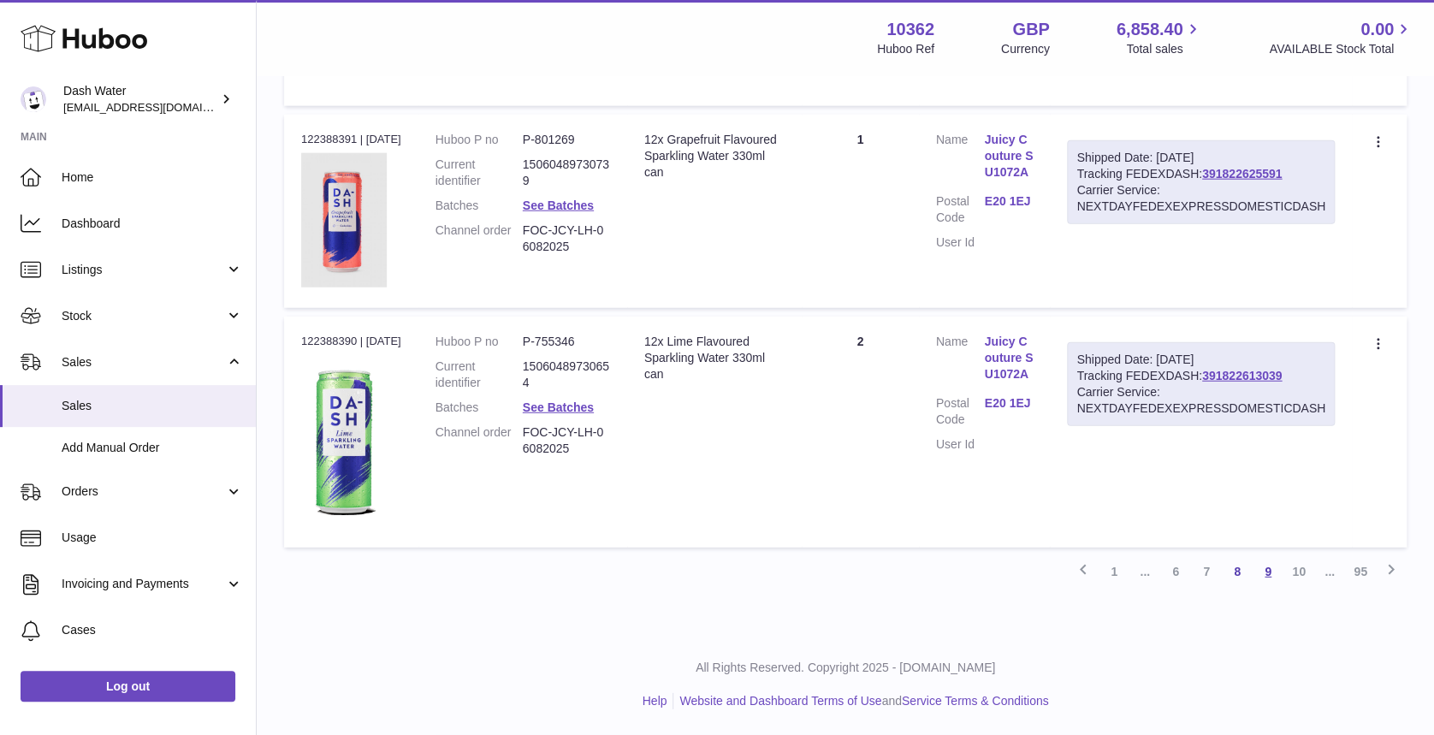
click at [1265, 573] on link "9" at bounding box center [1268, 571] width 31 height 31
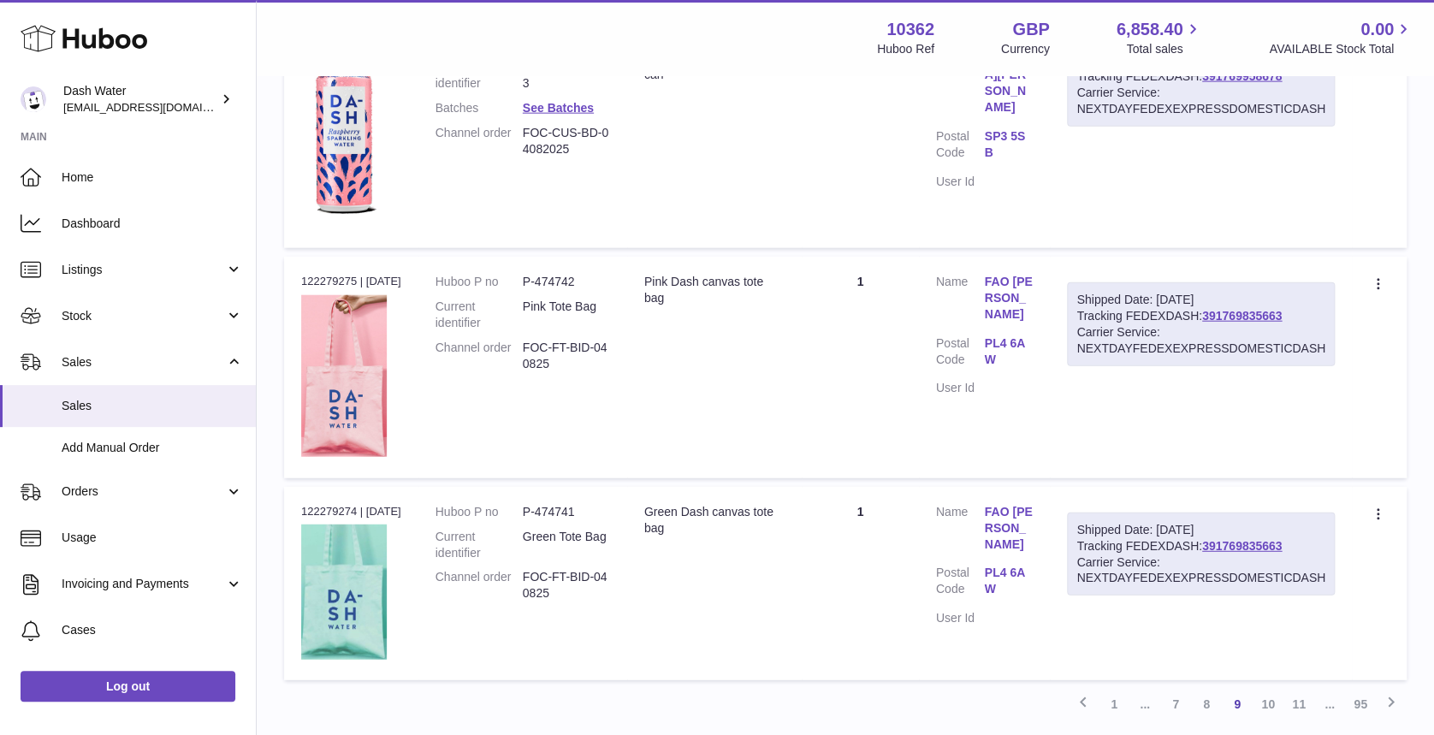
scroll to position [2068, 0]
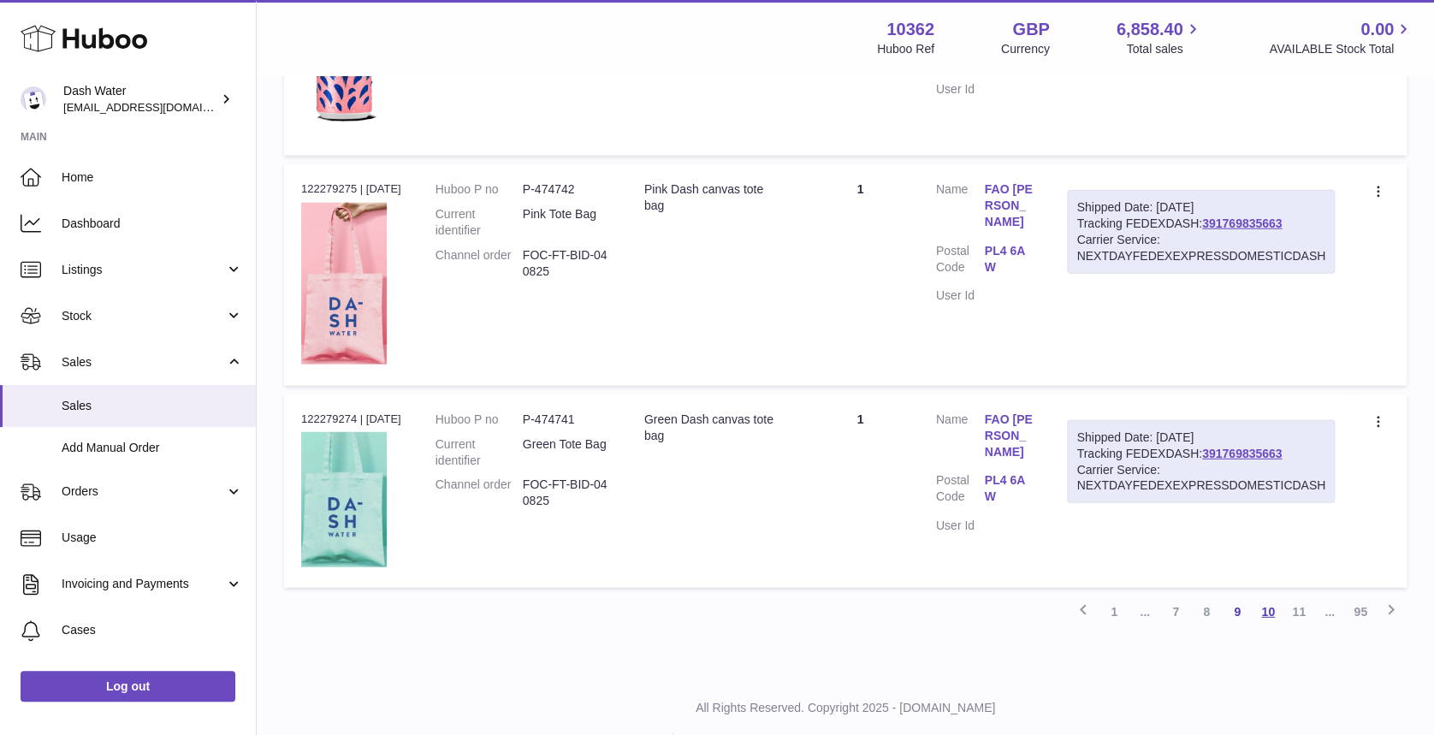
click at [1270, 596] on link "10" at bounding box center [1268, 611] width 31 height 31
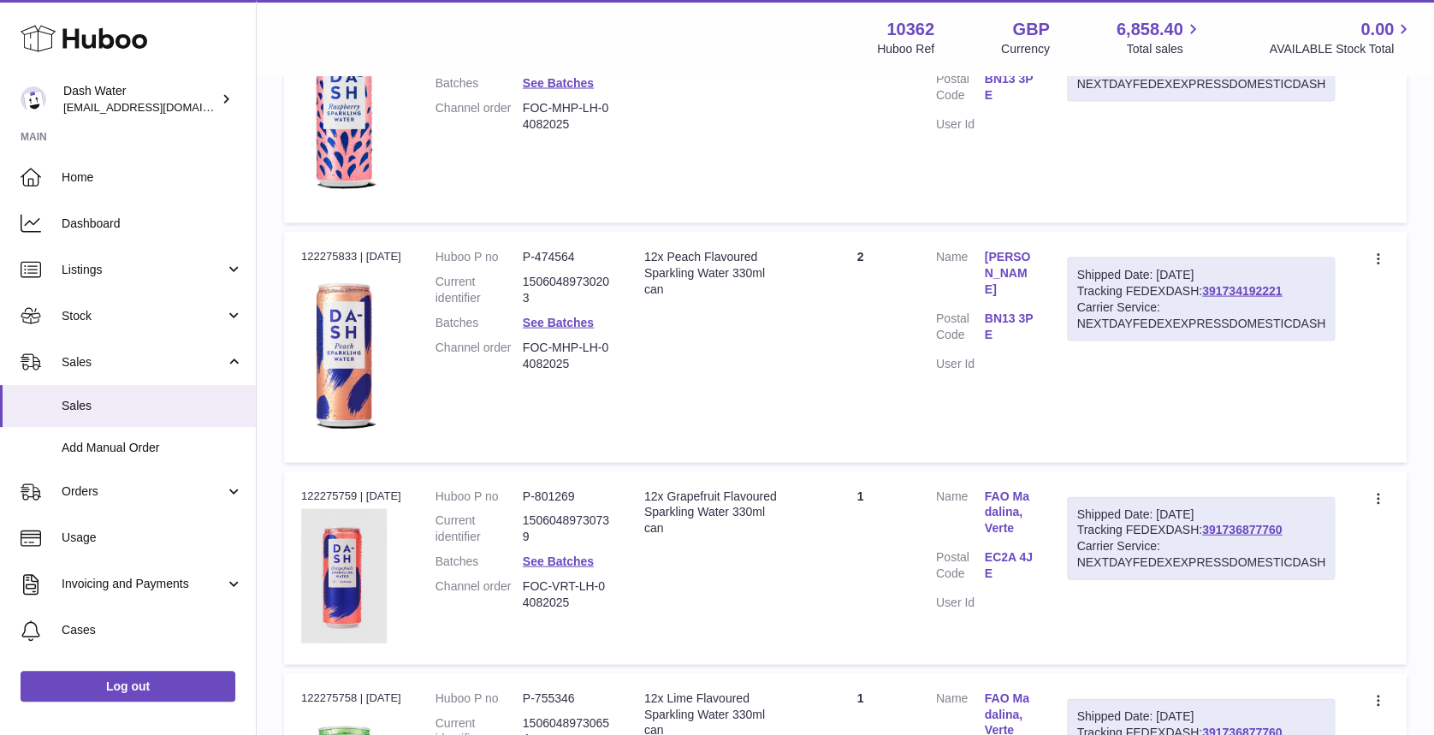
scroll to position [1967, 0]
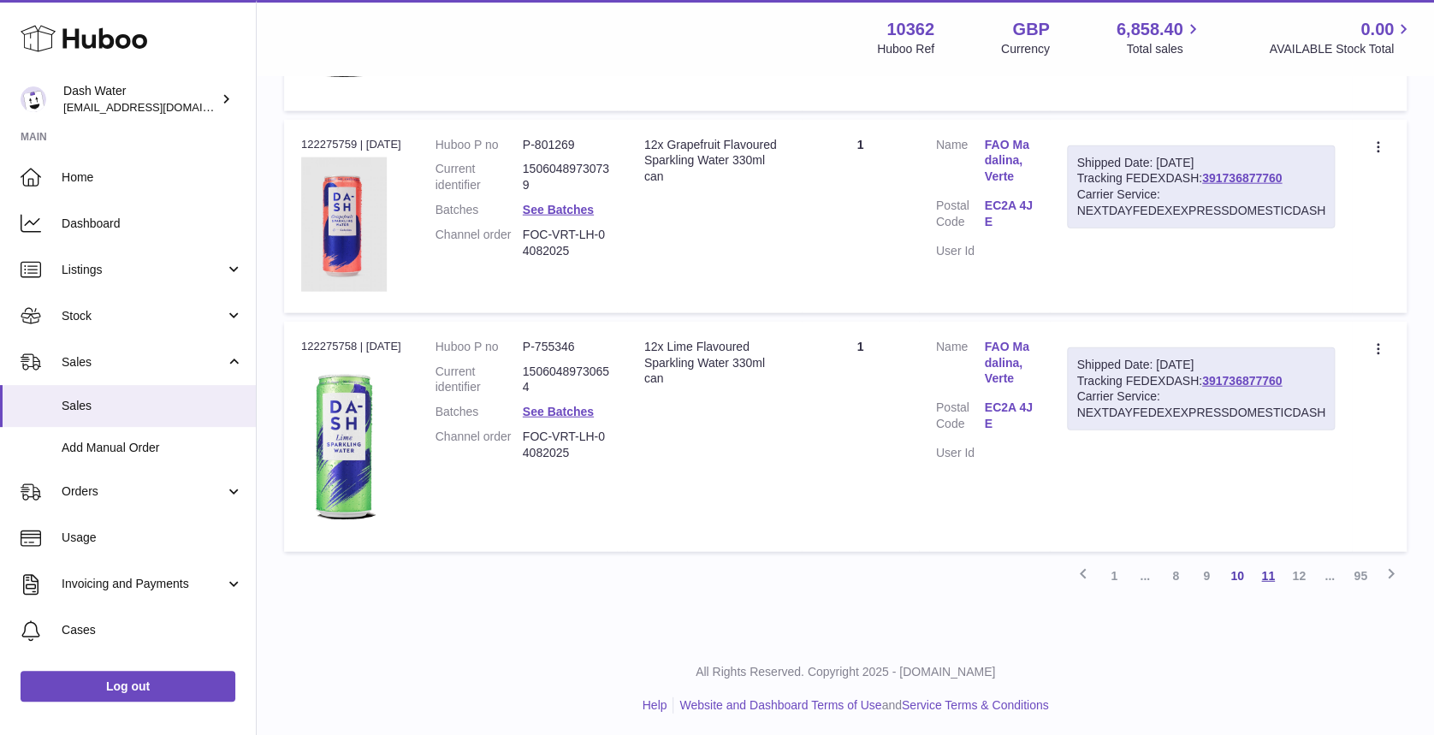
click at [1277, 575] on link "11" at bounding box center [1268, 576] width 31 height 31
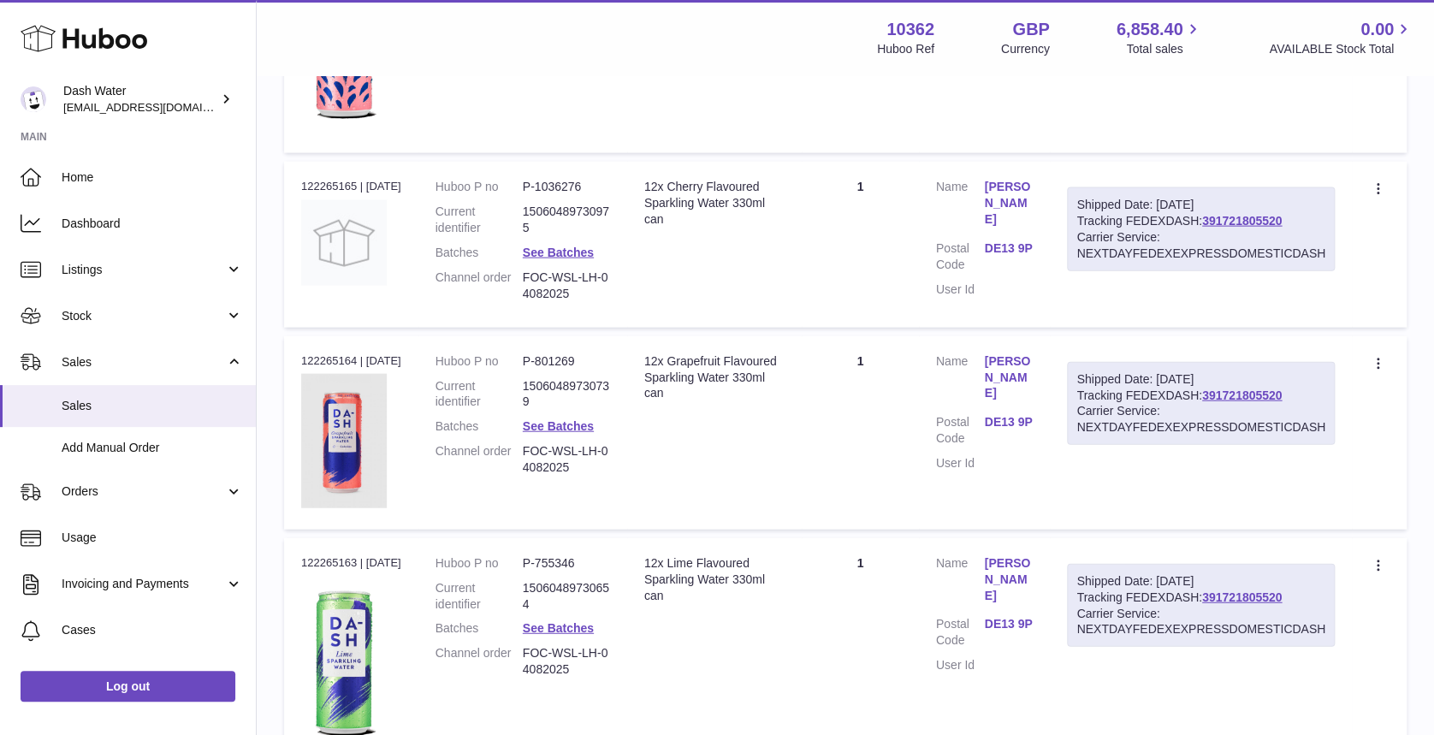
scroll to position [2033, 0]
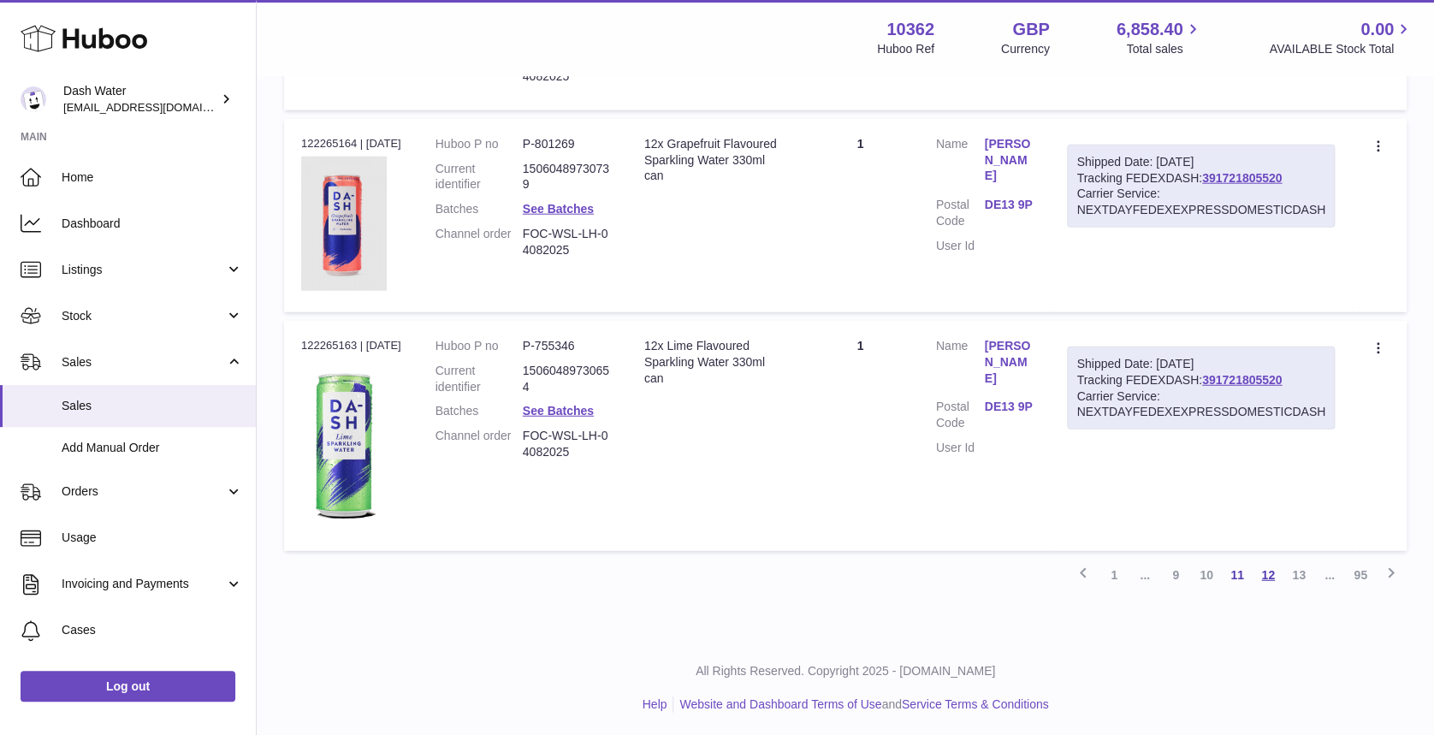
click at [1276, 571] on link "12" at bounding box center [1268, 575] width 31 height 31
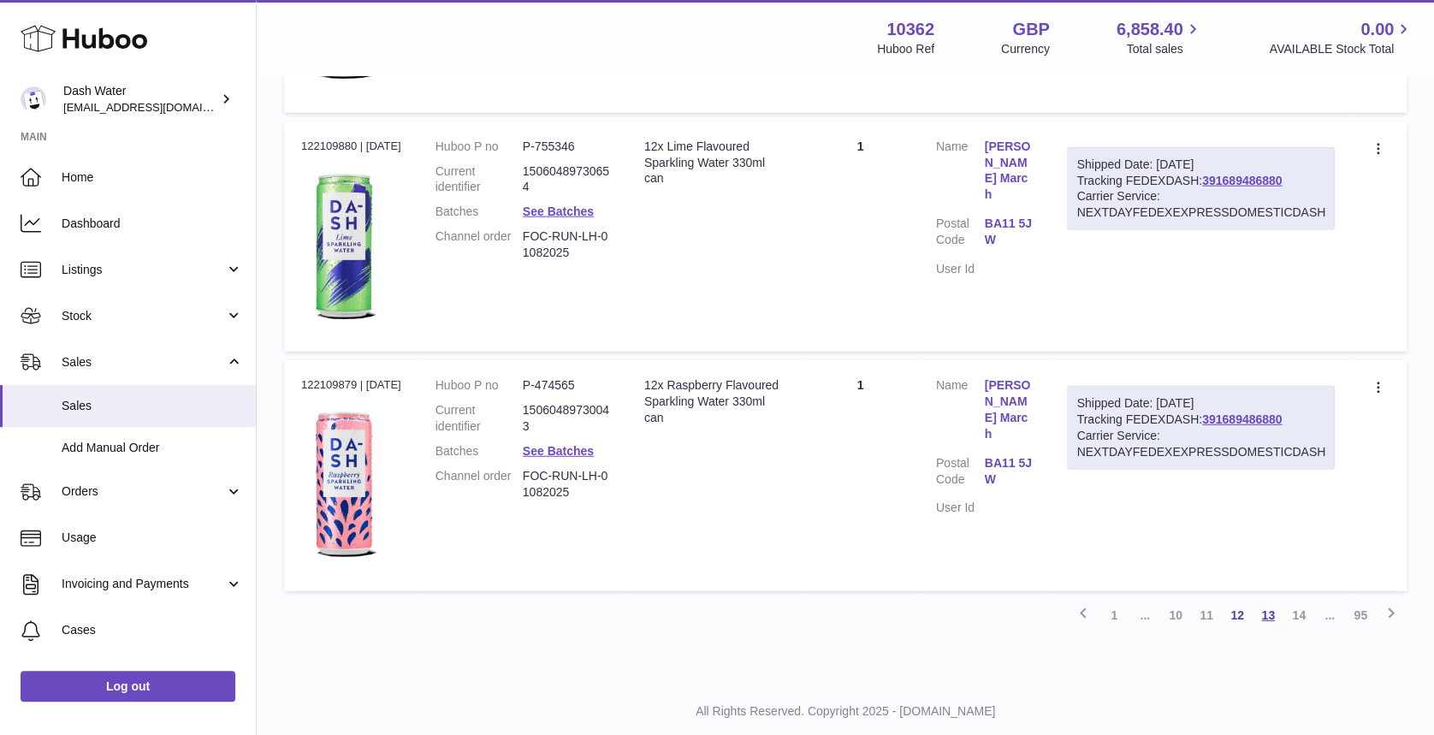
click at [1262, 614] on link "13" at bounding box center [1268, 615] width 31 height 31
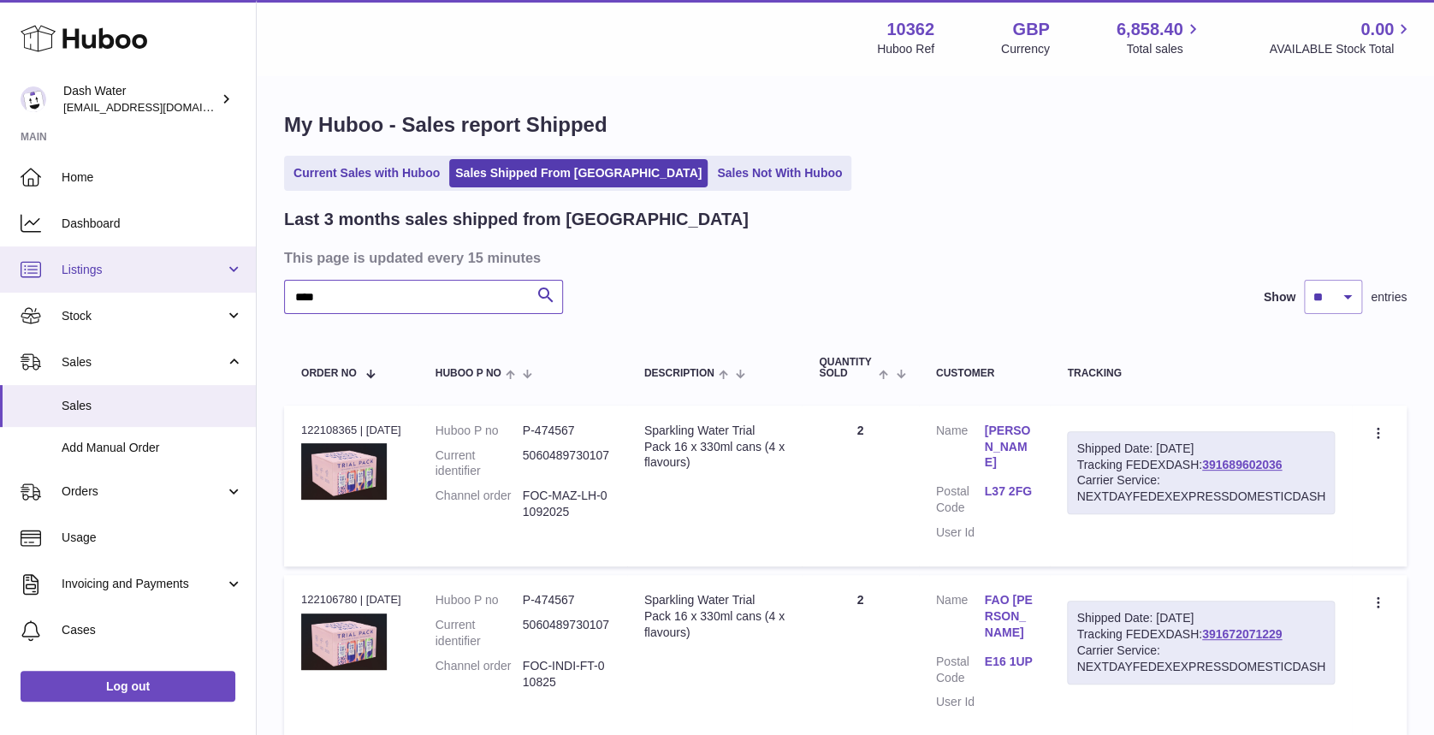
drag, startPoint x: 353, startPoint y: 293, endPoint x: 78, endPoint y: 273, distance: 276.3
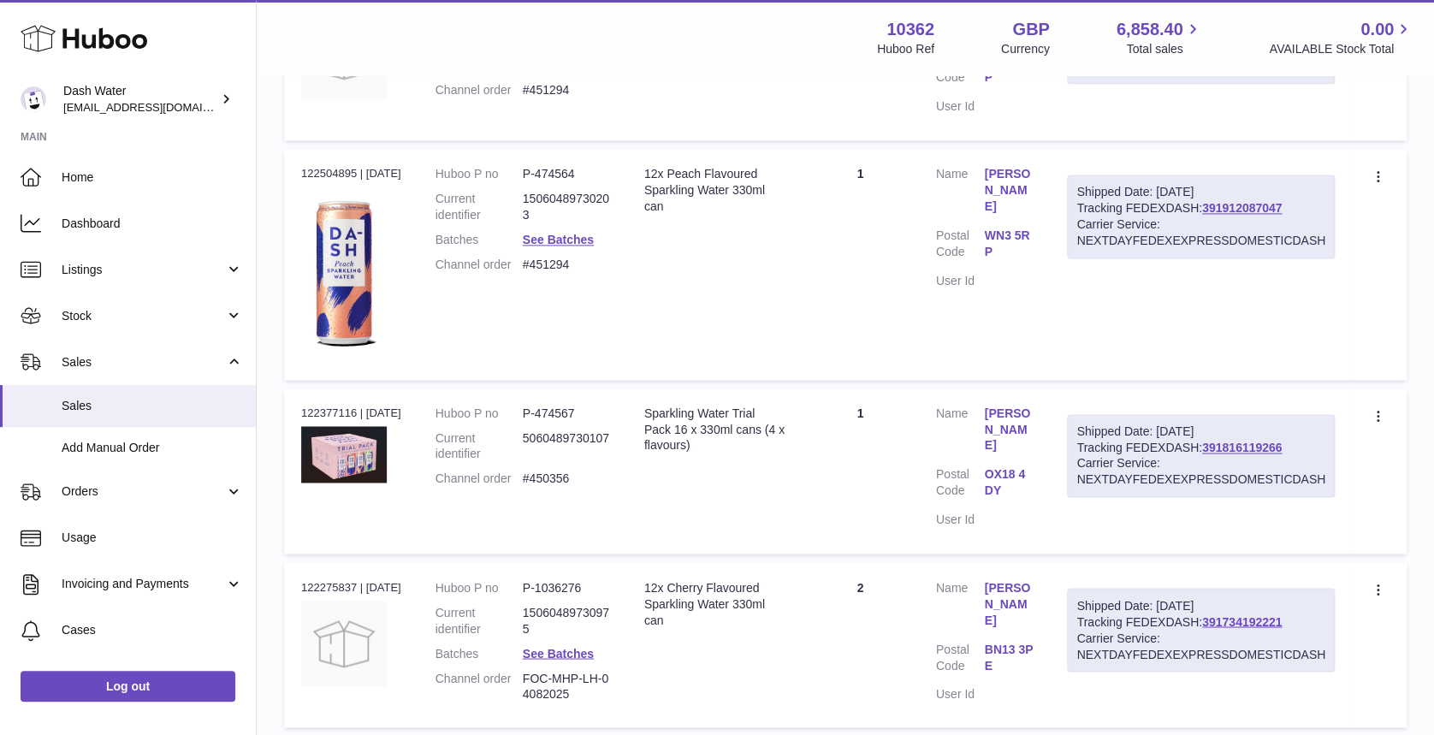
scroll to position [1083, 0]
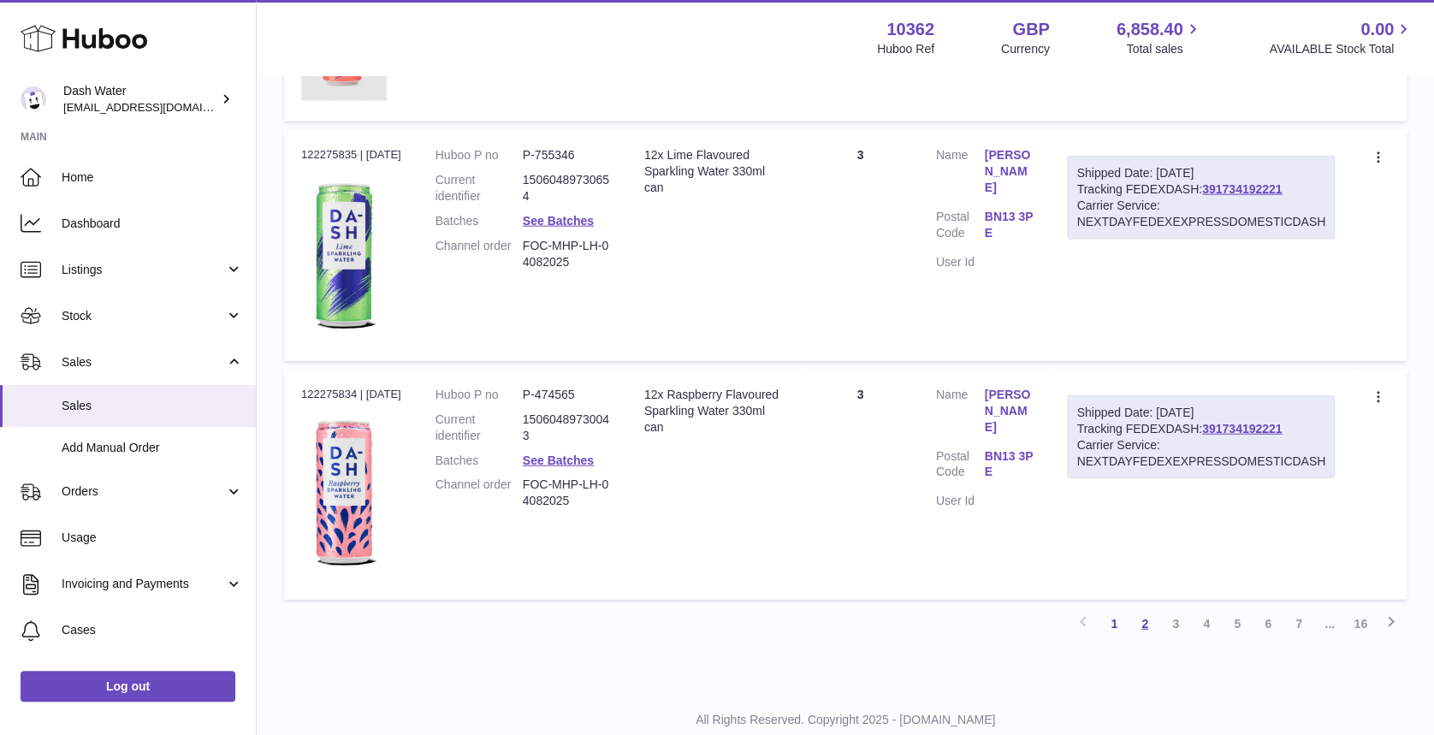
click at [1144, 608] on link "2" at bounding box center [1145, 623] width 31 height 31
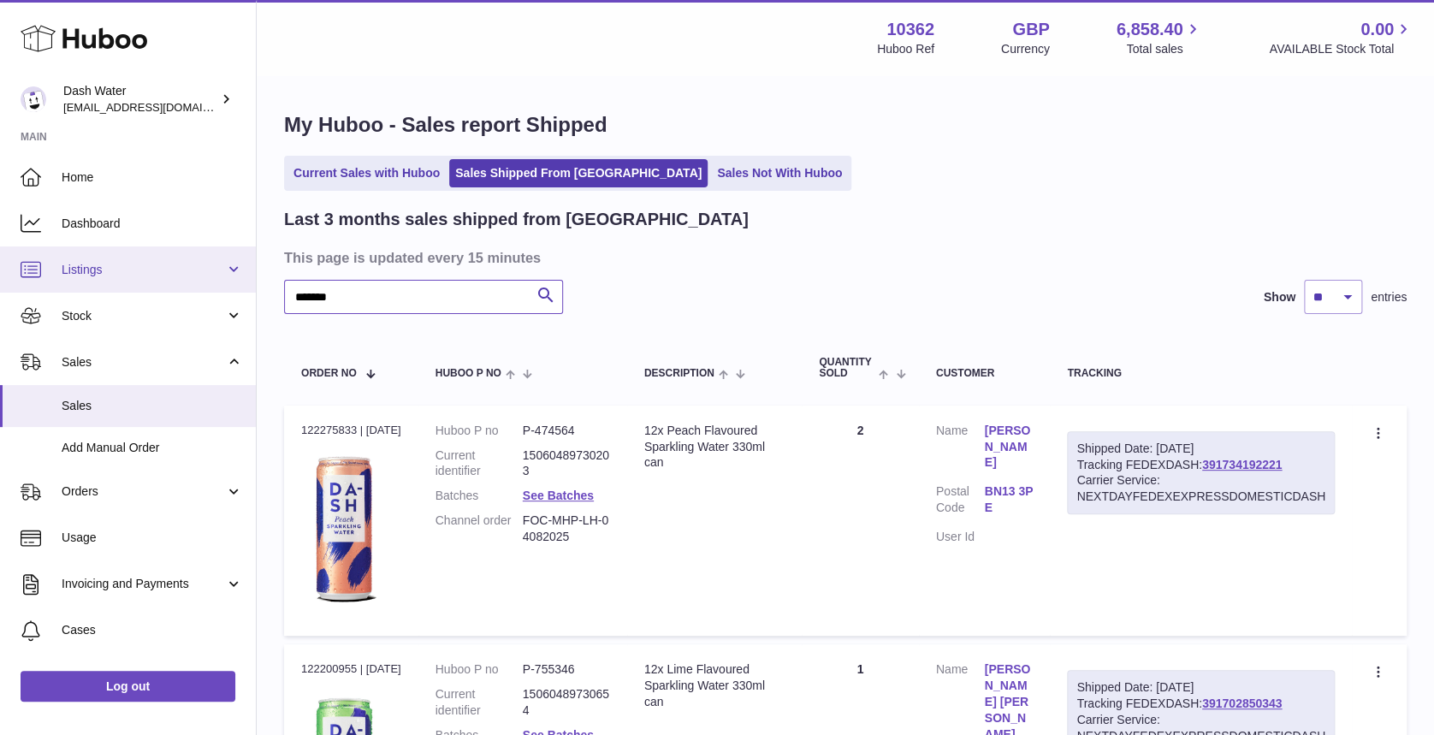
drag, startPoint x: 423, startPoint y: 293, endPoint x: 223, endPoint y: 258, distance: 203.3
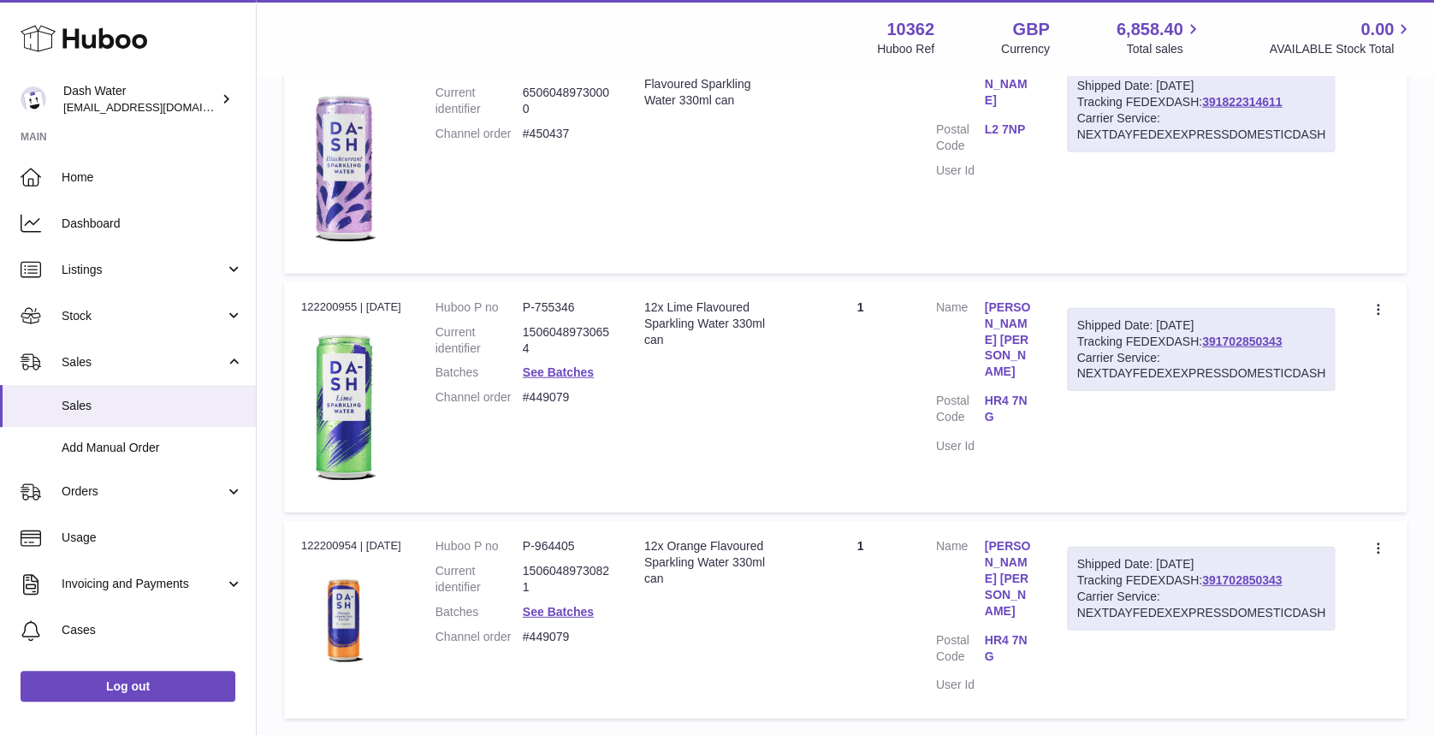
scroll to position [2000, 0]
drag, startPoint x: 1039, startPoint y: 335, endPoint x: 981, endPoint y: 300, distance: 68.0
click at [981, 300] on td "Customer Name Clare Pearson Gregory Postal Code HR4 7NG User Id" at bounding box center [985, 397] width 132 height 230
copy dl "Clare Pearson Gregory"
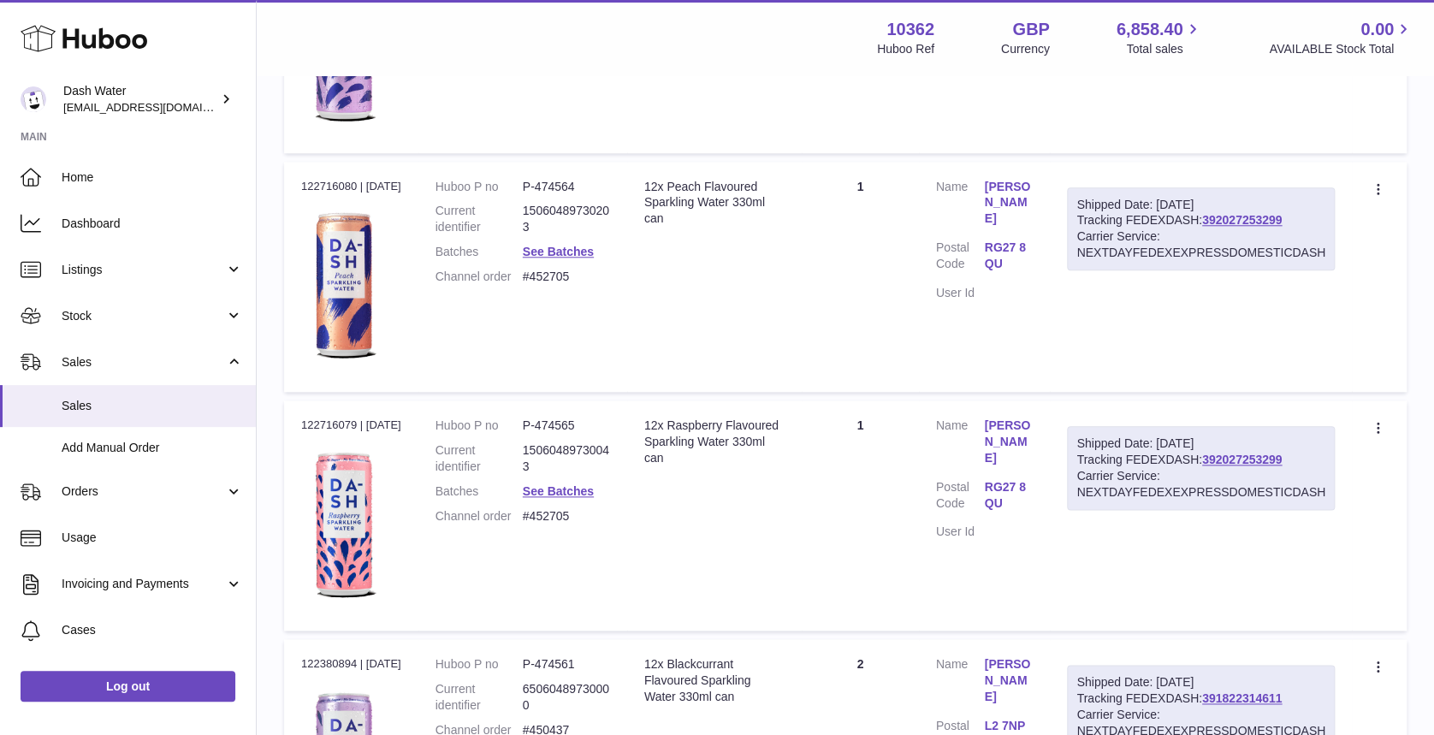
scroll to position [0, 0]
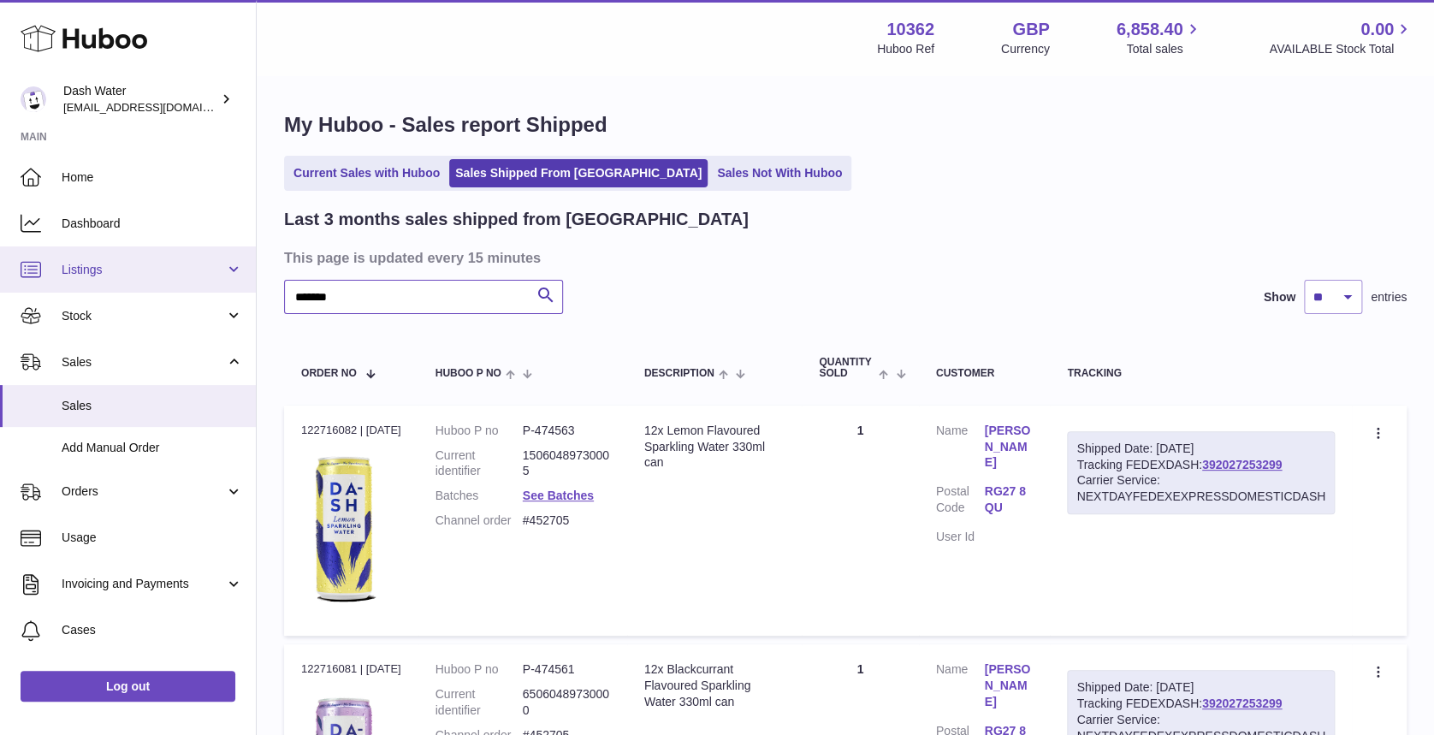
drag, startPoint x: 397, startPoint y: 291, endPoint x: 0, endPoint y: 286, distance: 397.1
click at [0, 287] on html ".st0{fill:#141414;}" at bounding box center [717, 367] width 1434 height 735
type input "*"
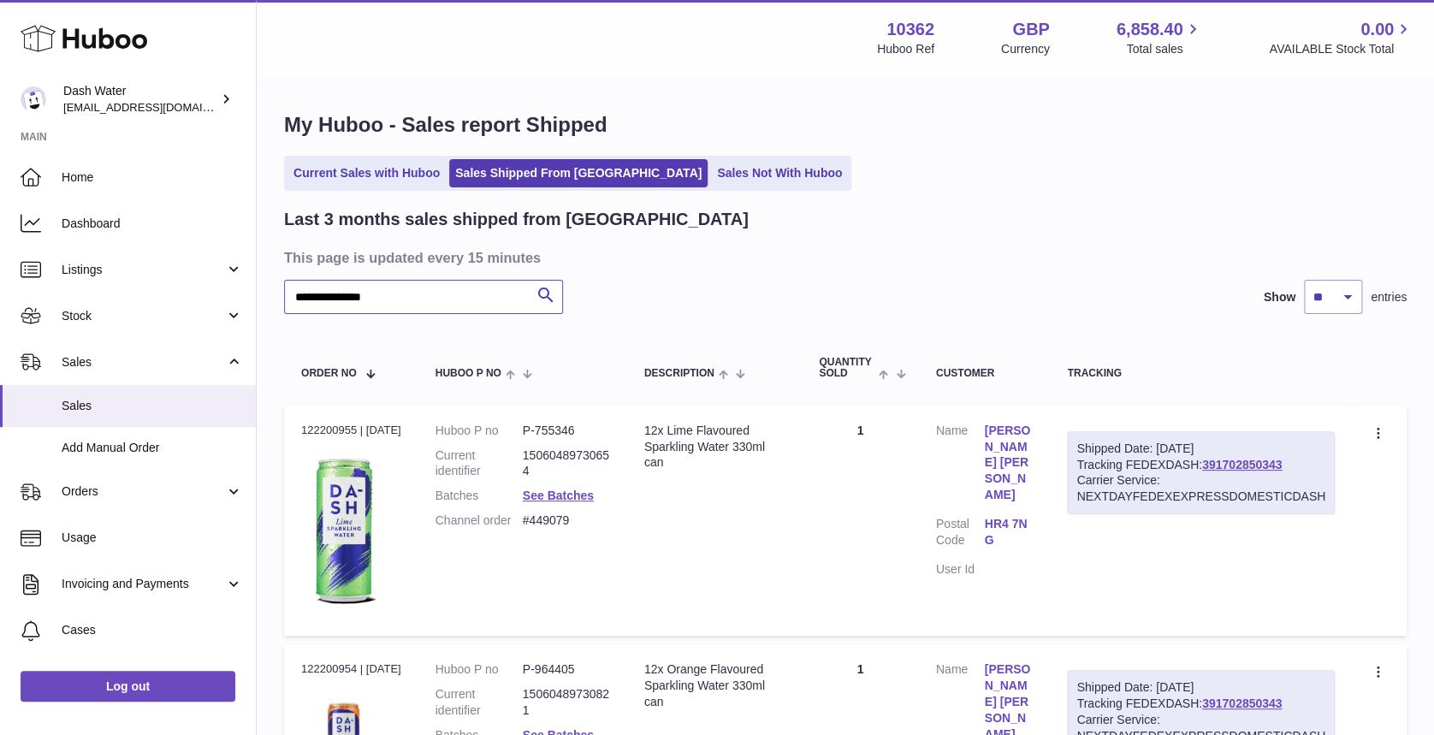
click at [342, 300] on input "**********" at bounding box center [423, 297] width 279 height 34
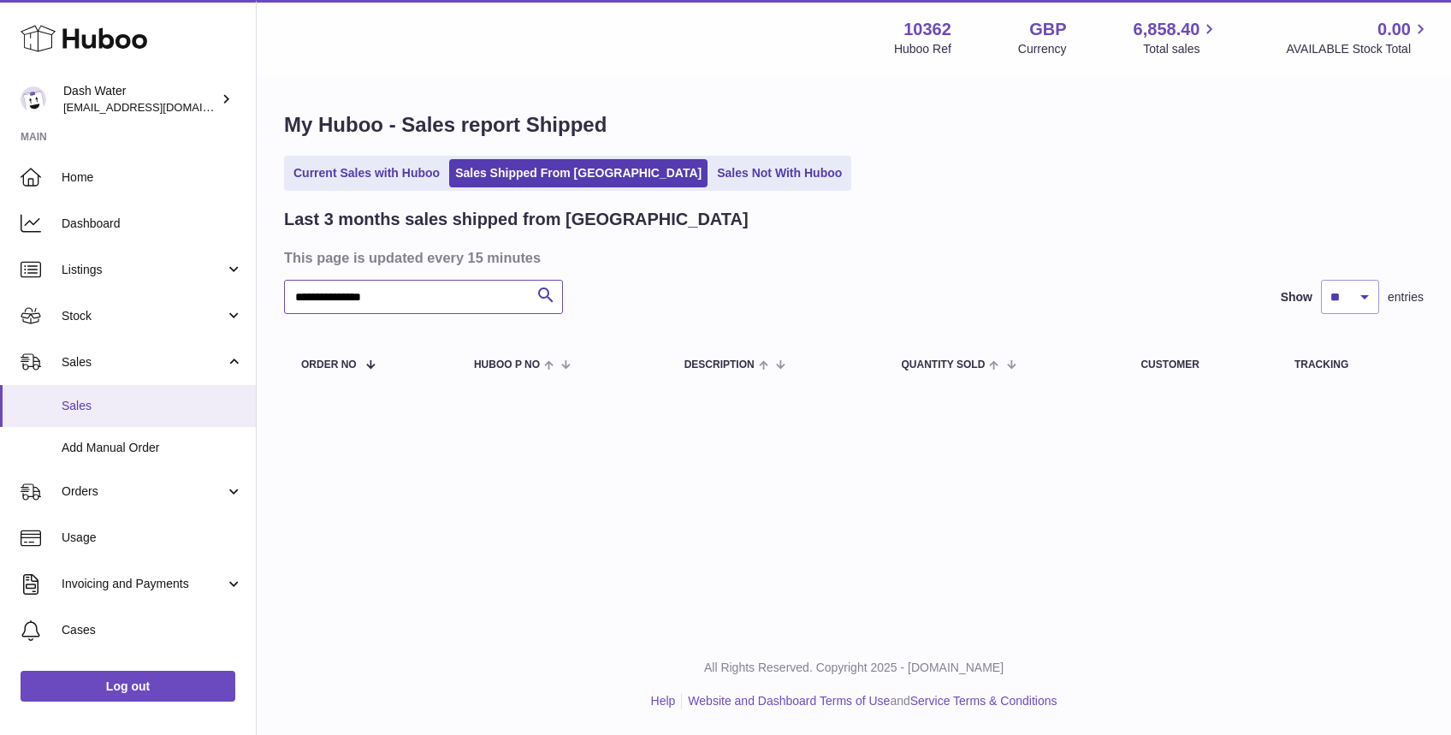
type input "**********"
click at [380, 163] on link "Current Sales with Huboo" at bounding box center [367, 173] width 158 height 28
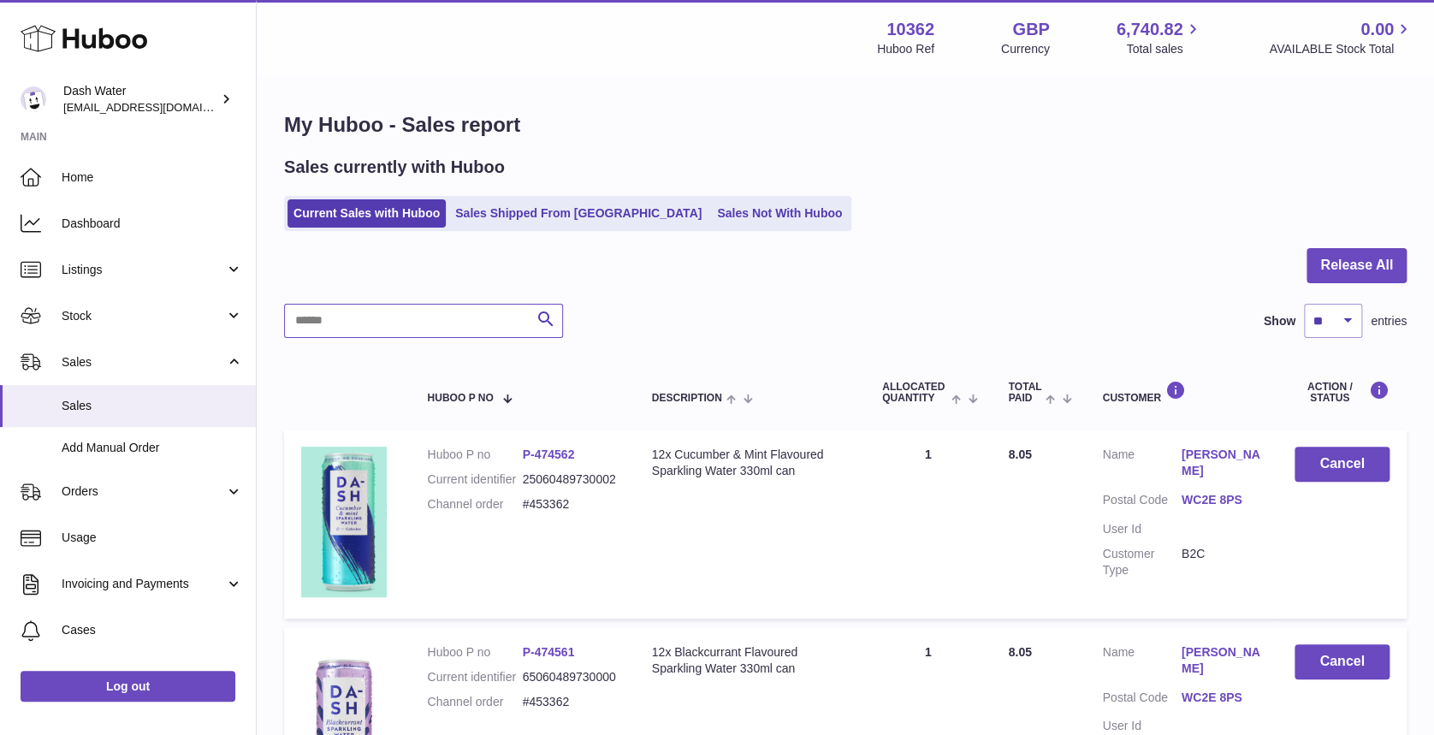
click at [381, 322] on input "text" at bounding box center [423, 321] width 279 height 34
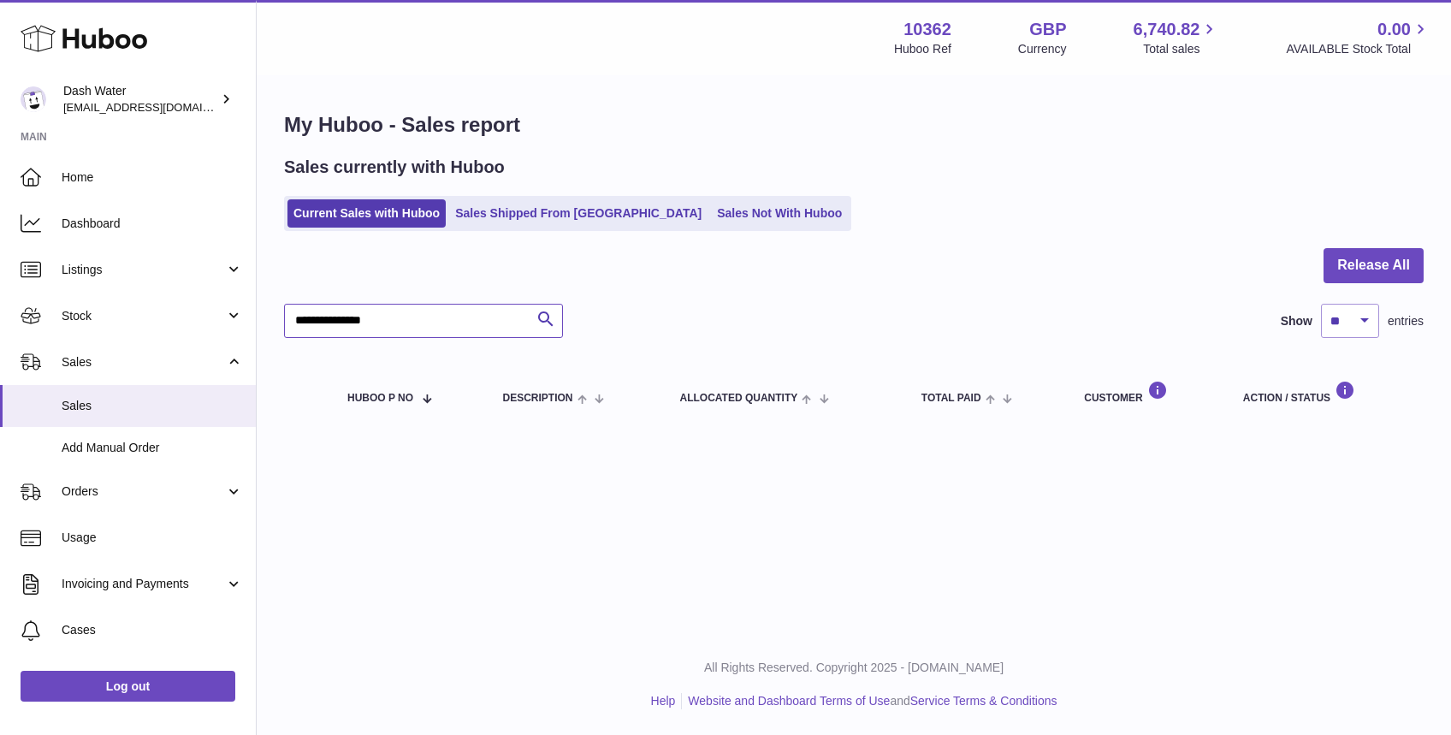
click at [341, 317] on input "**********" at bounding box center [423, 321] width 279 height 34
drag, startPoint x: 272, startPoint y: 288, endPoint x: 125, endPoint y: 258, distance: 150.0
click at [125, 258] on div "Huboo Dash Water bea@dash-water.com Main Home Dashboard Listings Not with Huboo…" at bounding box center [725, 367] width 1451 height 735
drag, startPoint x: 318, startPoint y: 318, endPoint x: 701, endPoint y: 328, distance: 383.5
click at [701, 328] on div "**********" at bounding box center [854, 321] width 1140 height 34
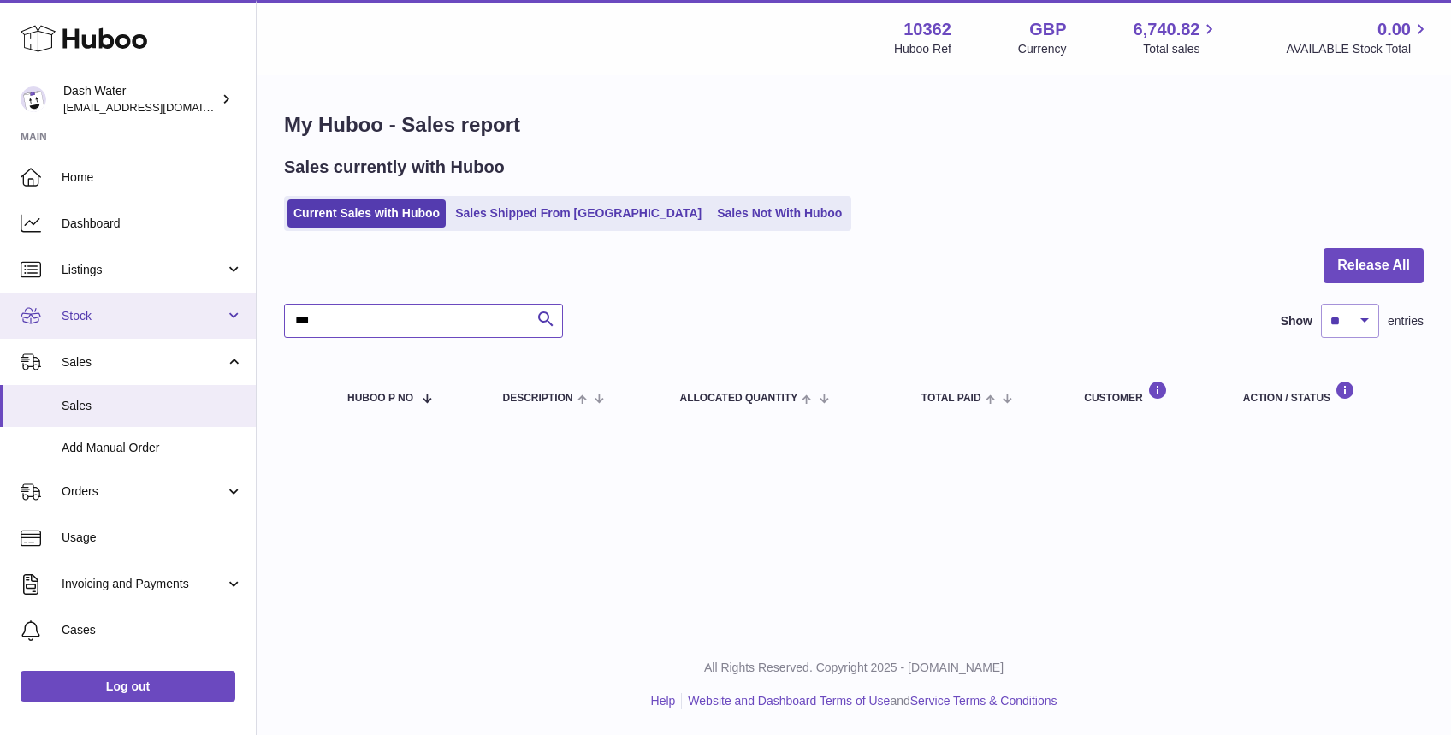
type input "***"
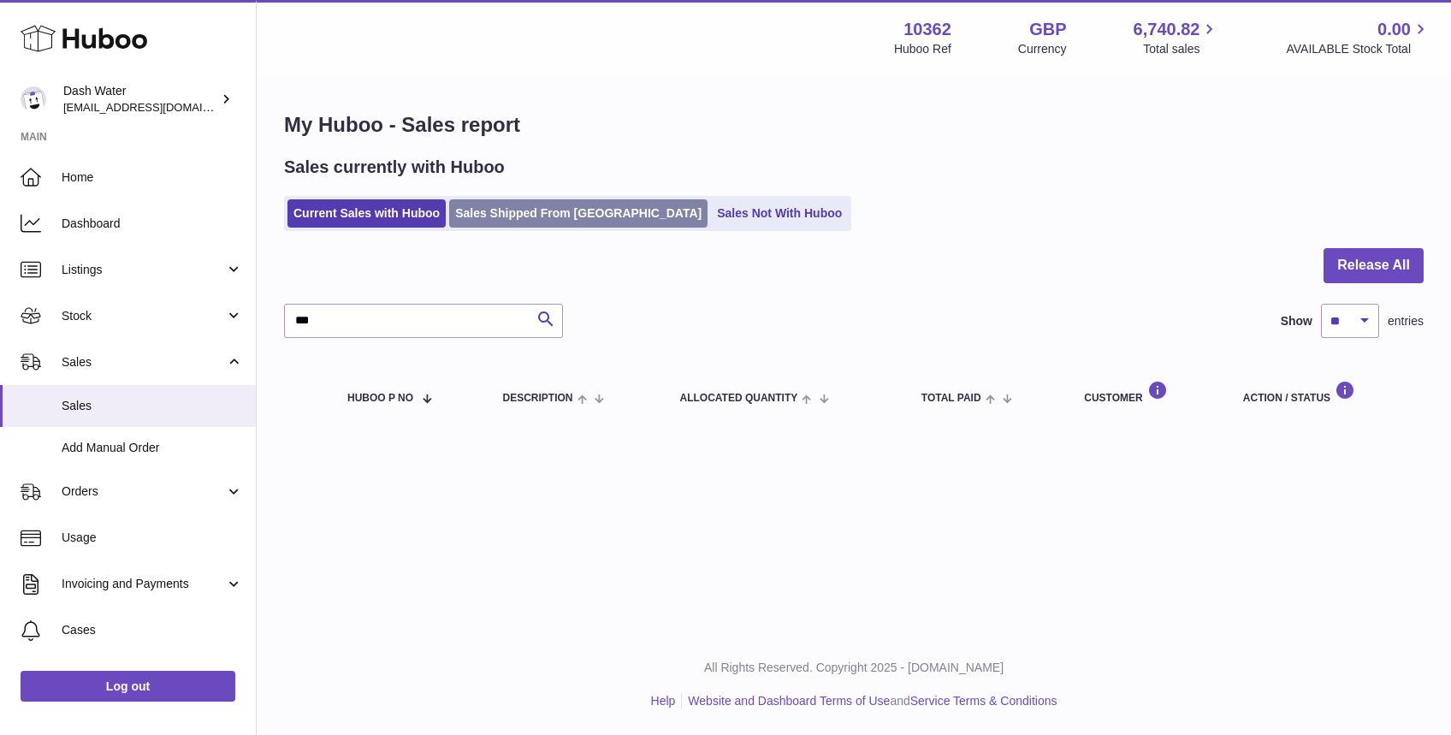
click at [541, 210] on link "Sales Shipped From Huboo" at bounding box center [578, 213] width 258 height 28
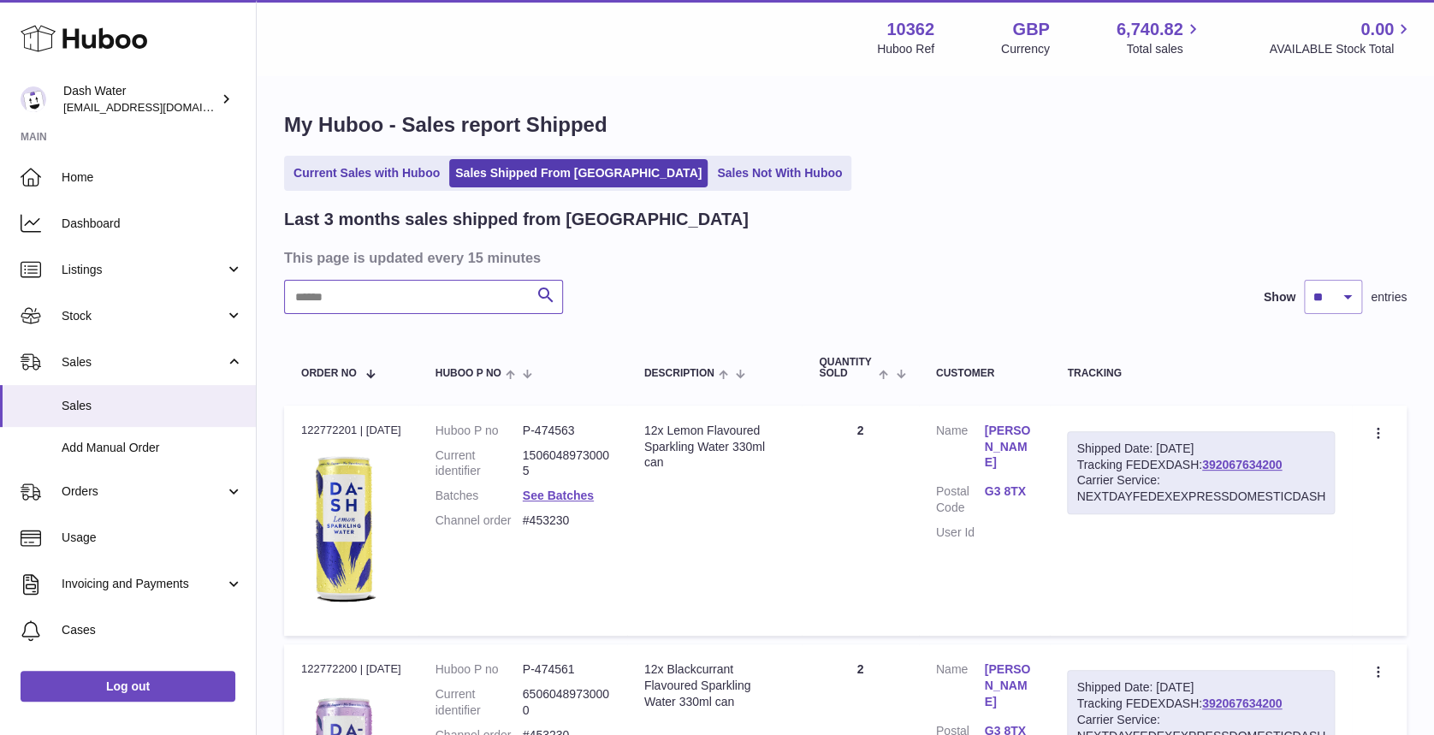
click at [352, 303] on input "text" at bounding box center [423, 297] width 279 height 34
paste input "**********"
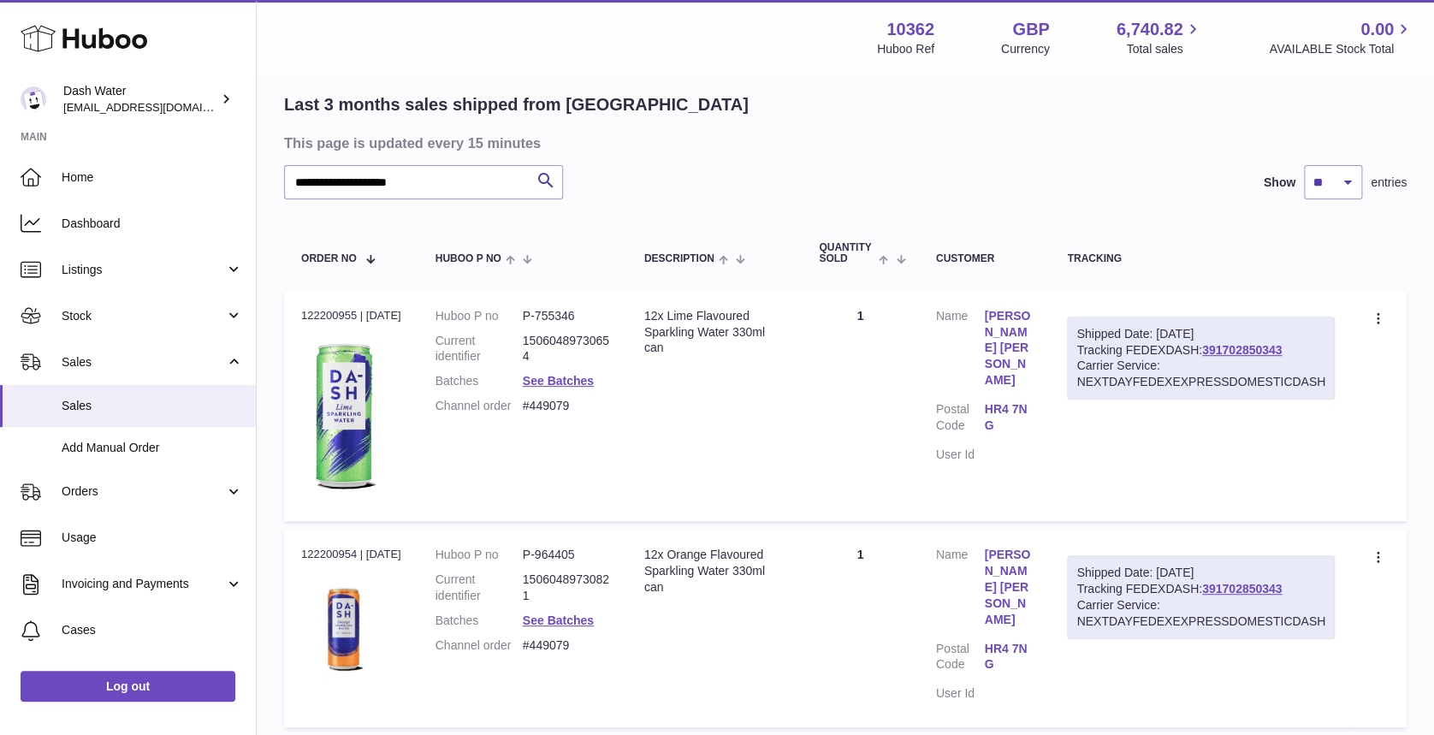
scroll to position [111, 0]
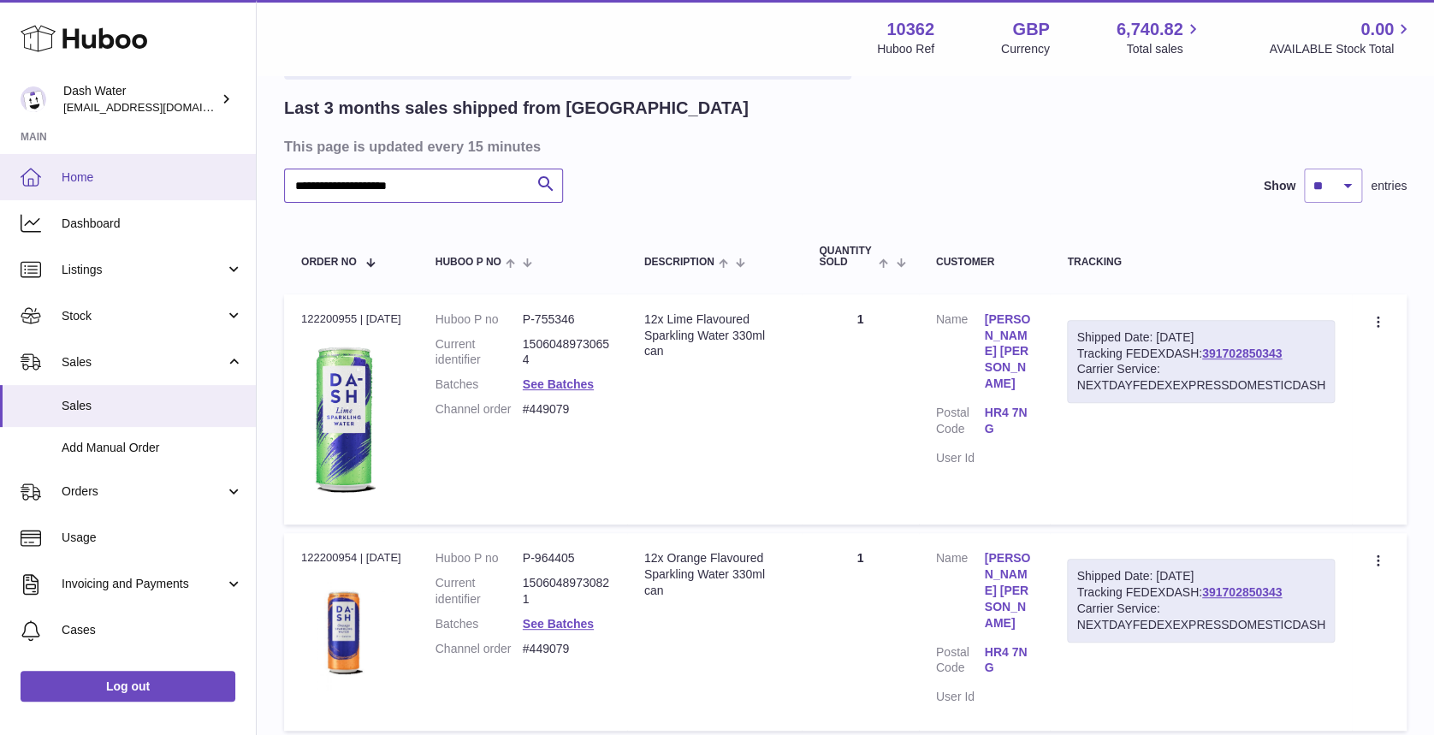
drag, startPoint x: 253, startPoint y: 165, endPoint x: 193, endPoint y: 163, distance: 60.0
paste input "text"
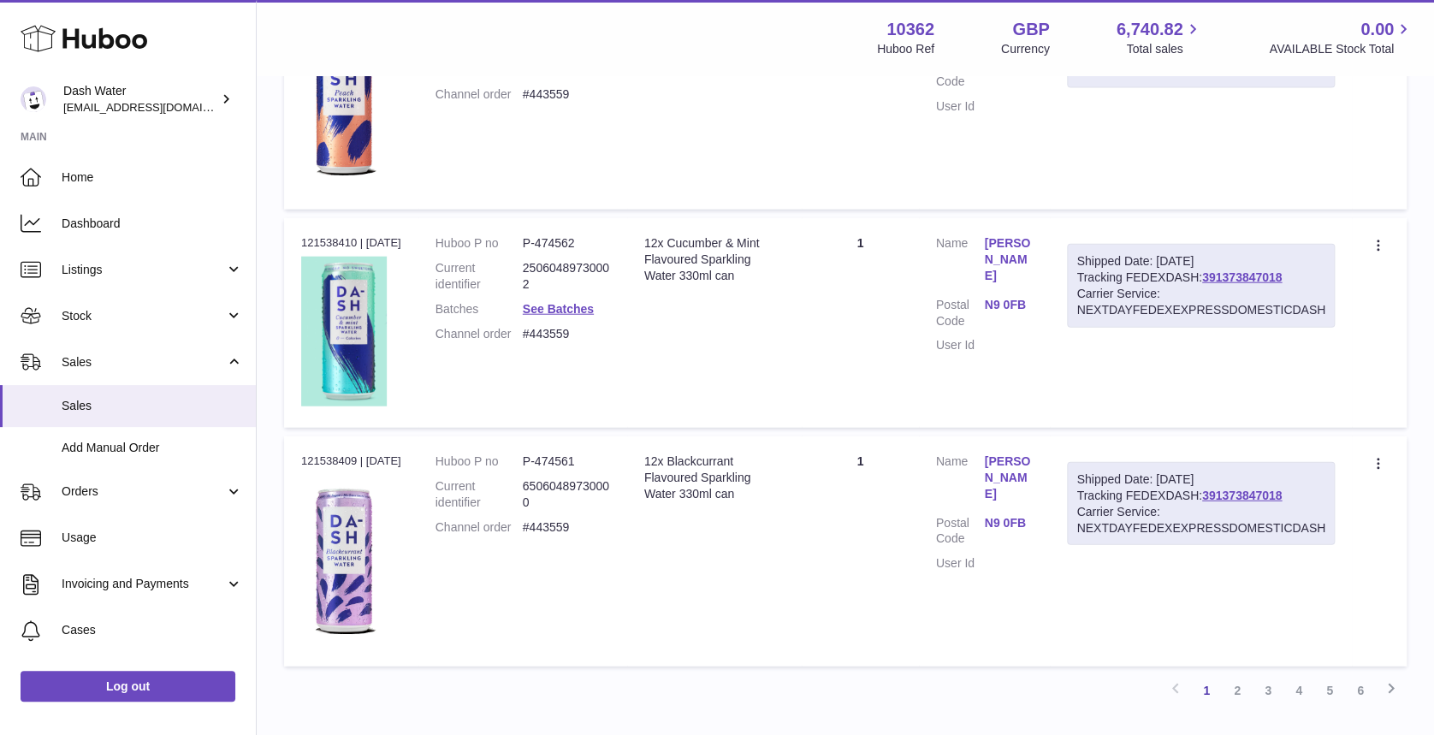
scroll to position [2033, 0]
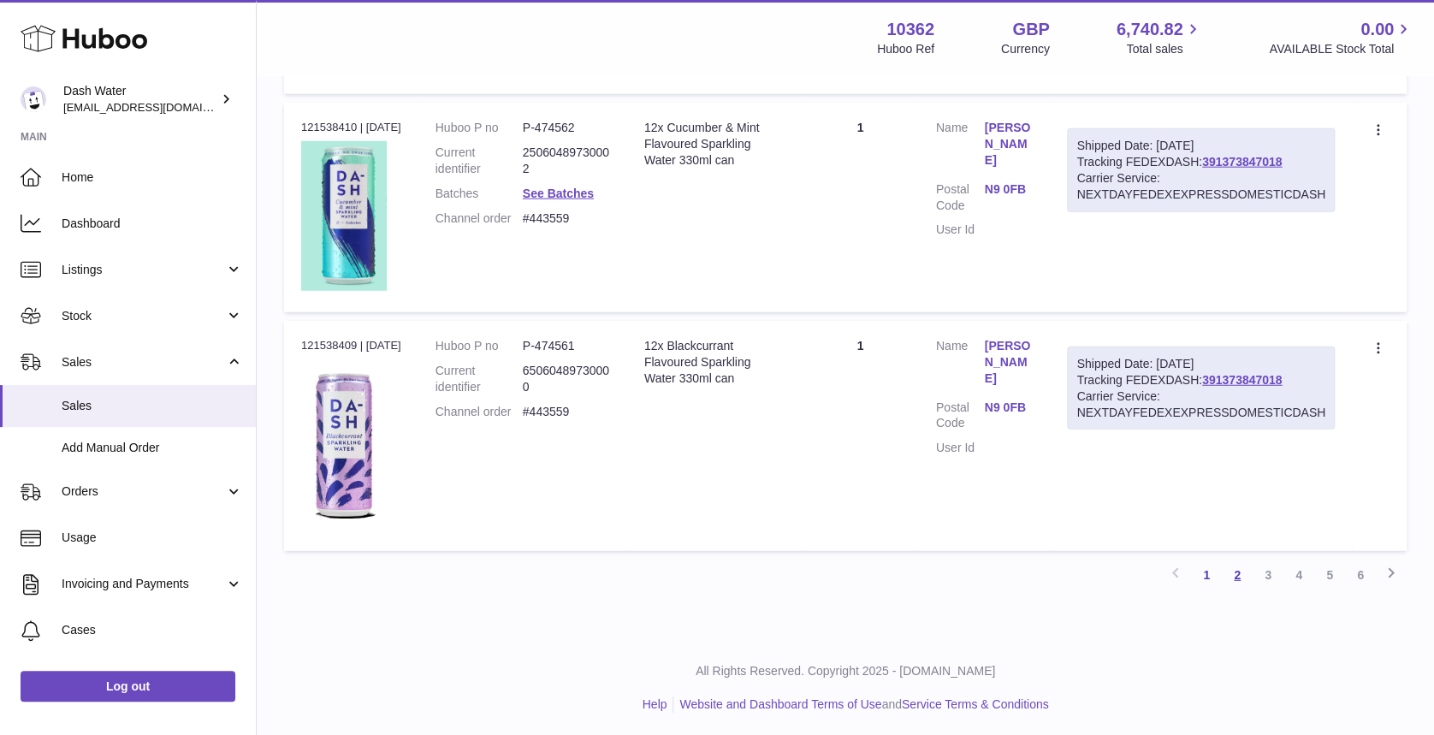
type input "**********"
click at [1231, 573] on link "2" at bounding box center [1237, 575] width 31 height 31
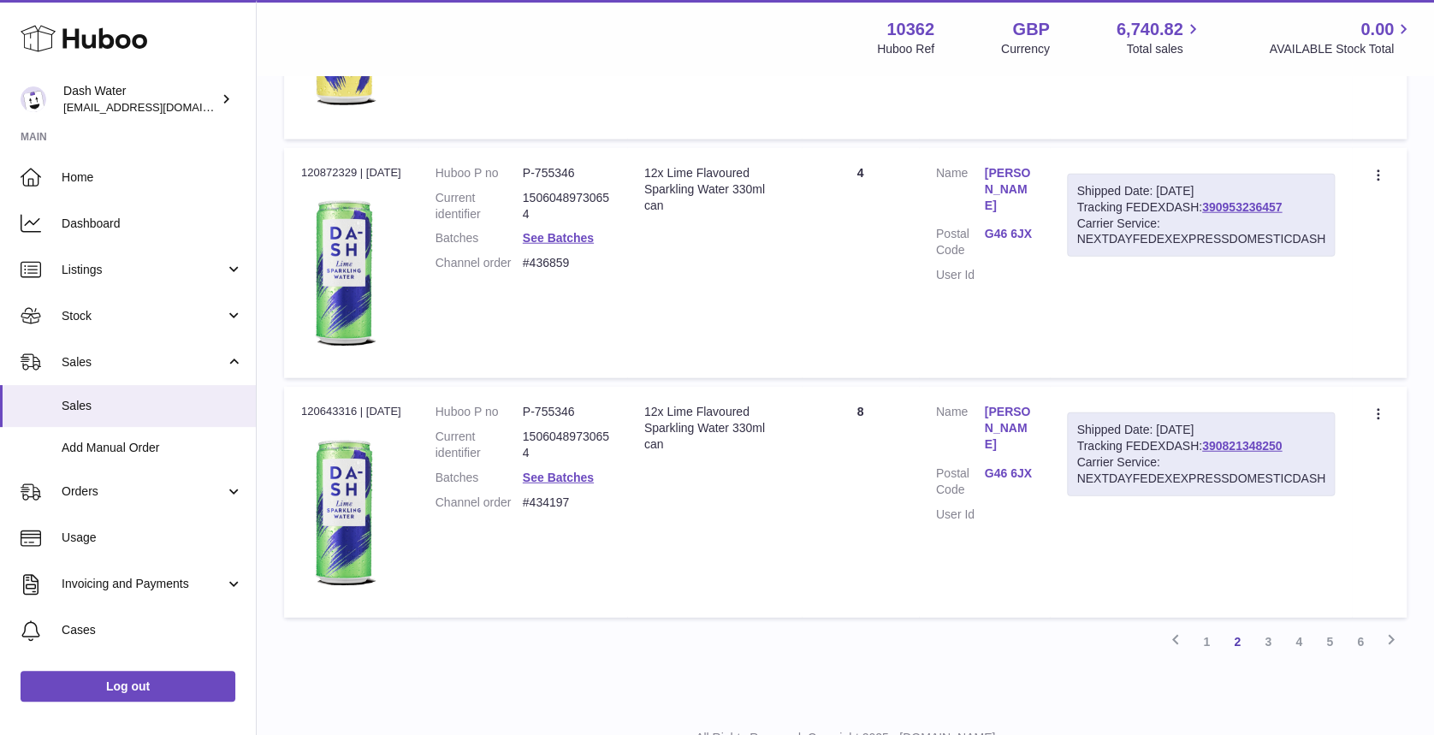
scroll to position [2081, 0]
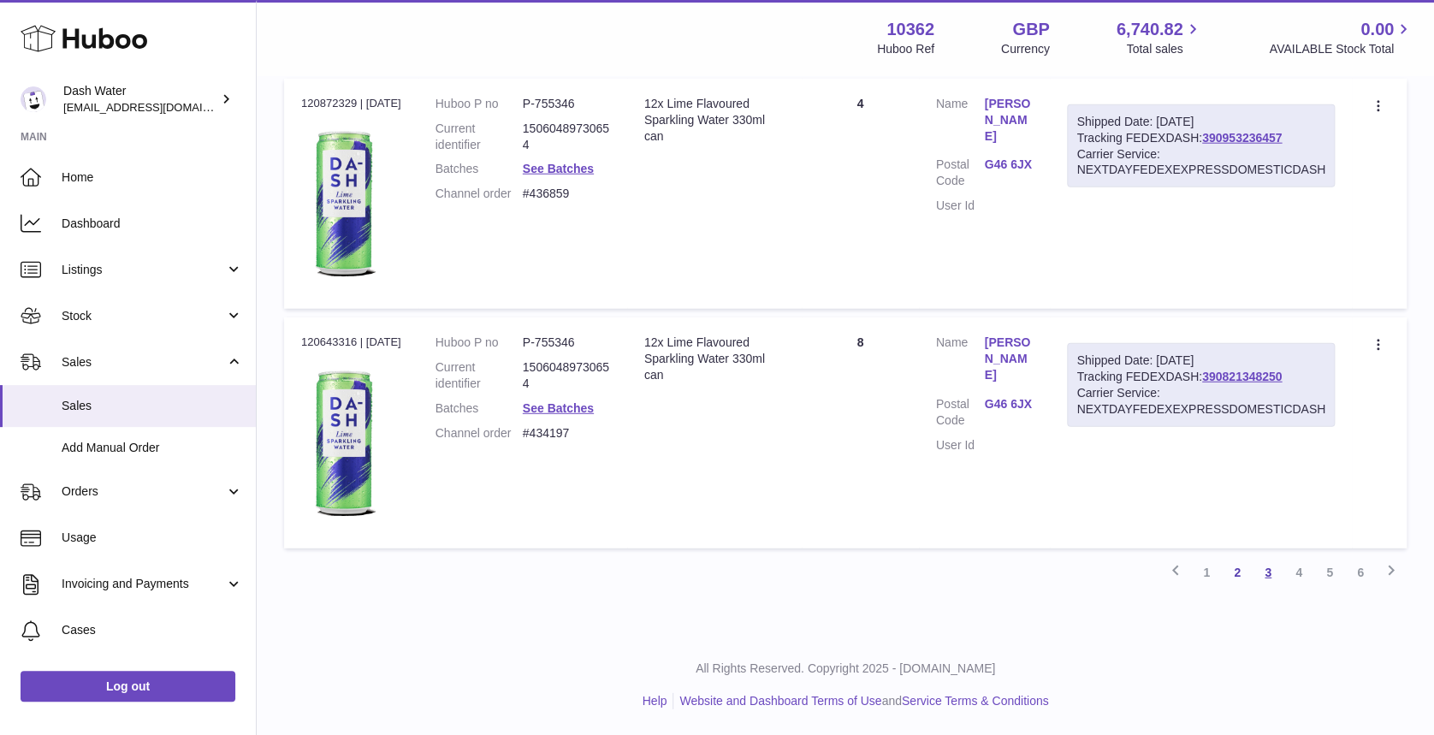
click at [1260, 567] on link "3" at bounding box center [1268, 572] width 31 height 31
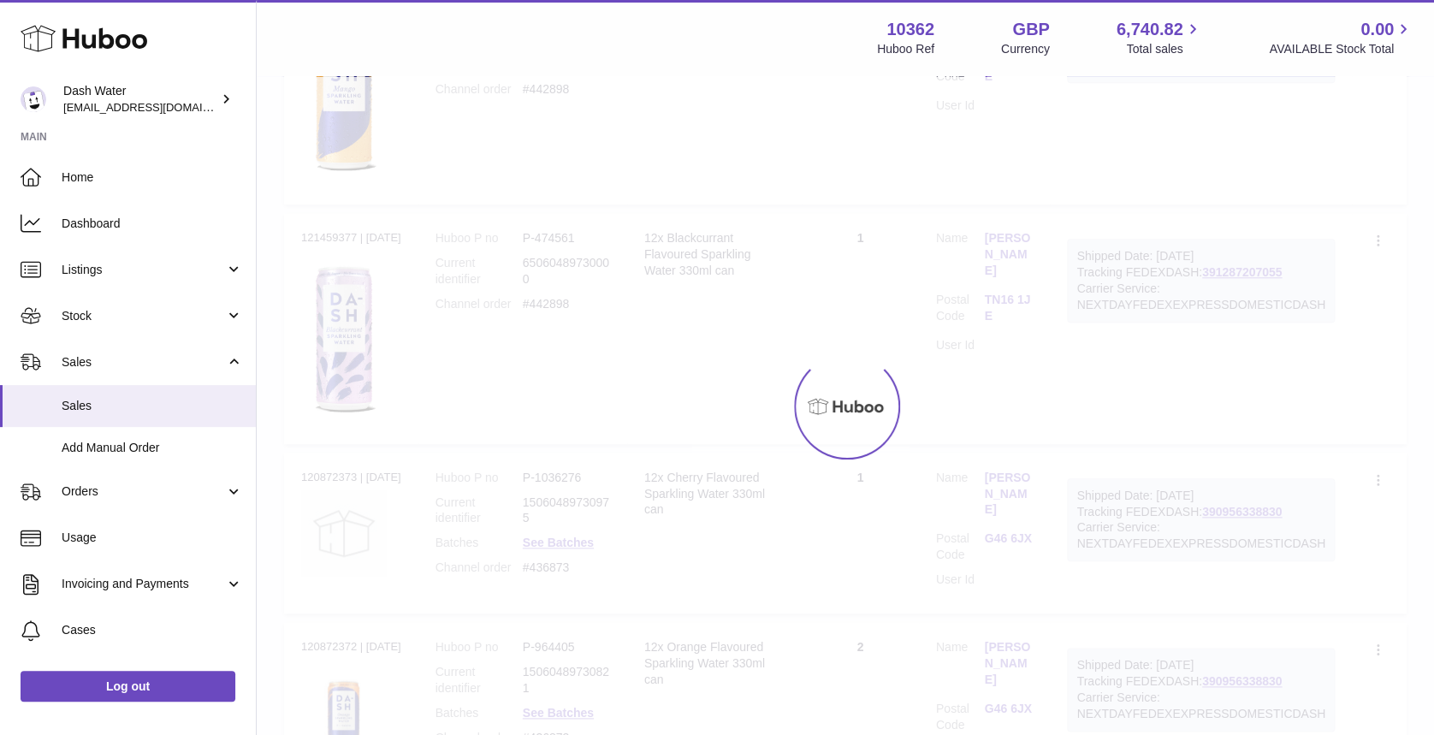
scroll to position [76, 0]
